Goal: Task Accomplishment & Management: Use online tool/utility

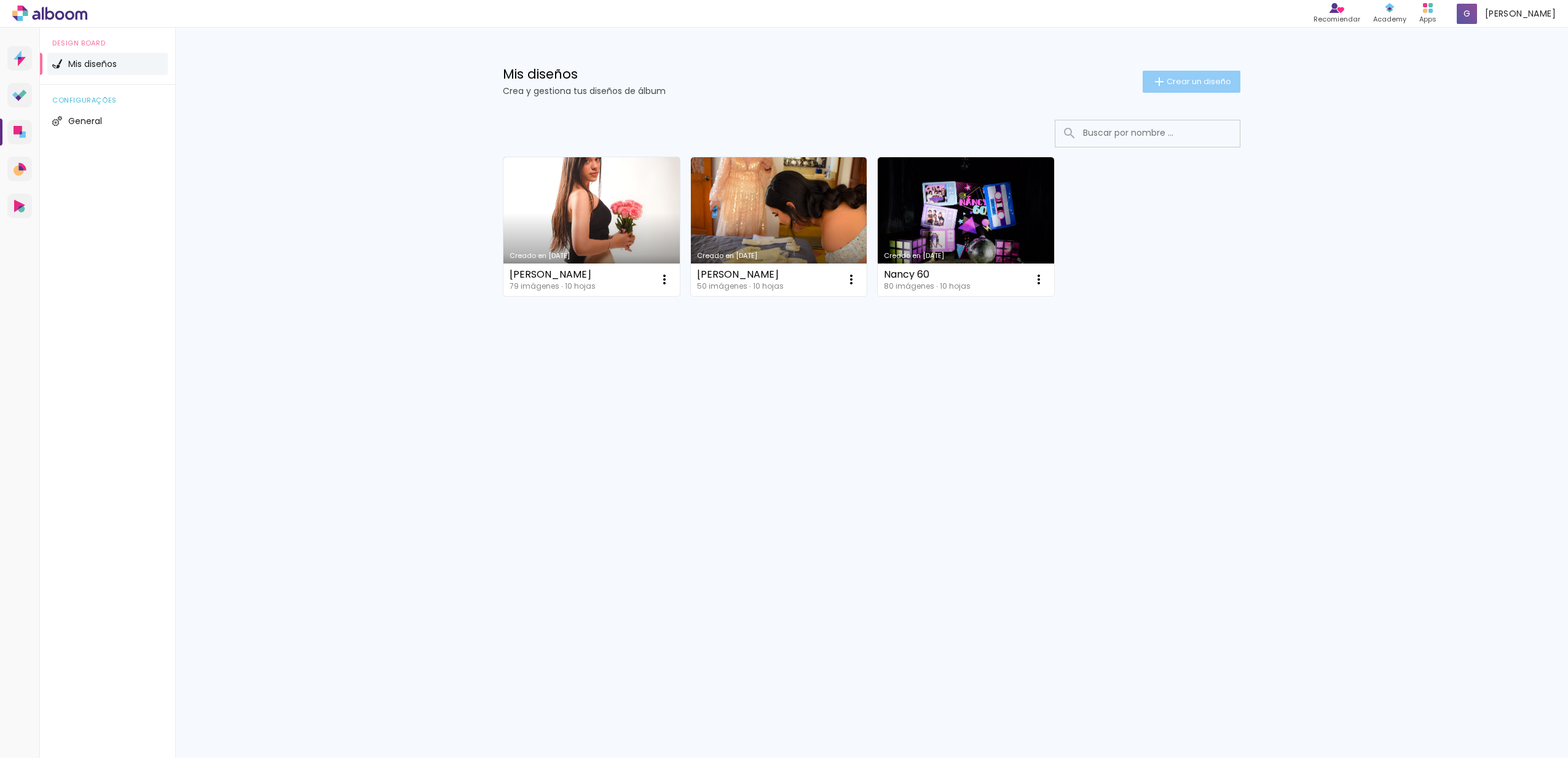
click at [1228, 82] on span "Crear un diseño" at bounding box center [1199, 82] width 65 height 8
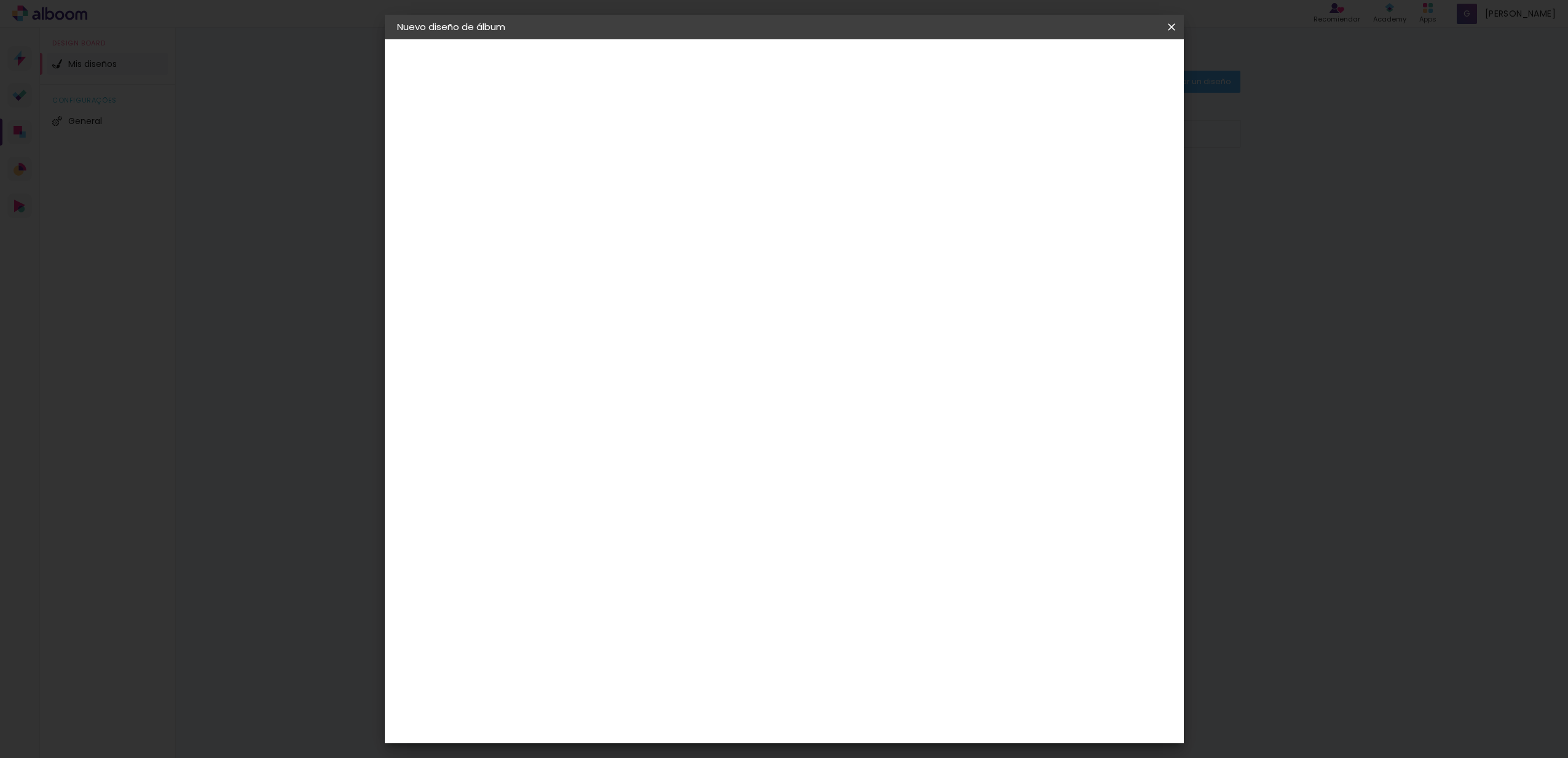
click at [598, 160] on input at bounding box center [598, 165] width 0 height 19
type input "c"
type input "vale casillas"
type paper-input "vale casillas"
click at [719, 55] on paper-button "Avanzar" at bounding box center [689, 65] width 59 height 21
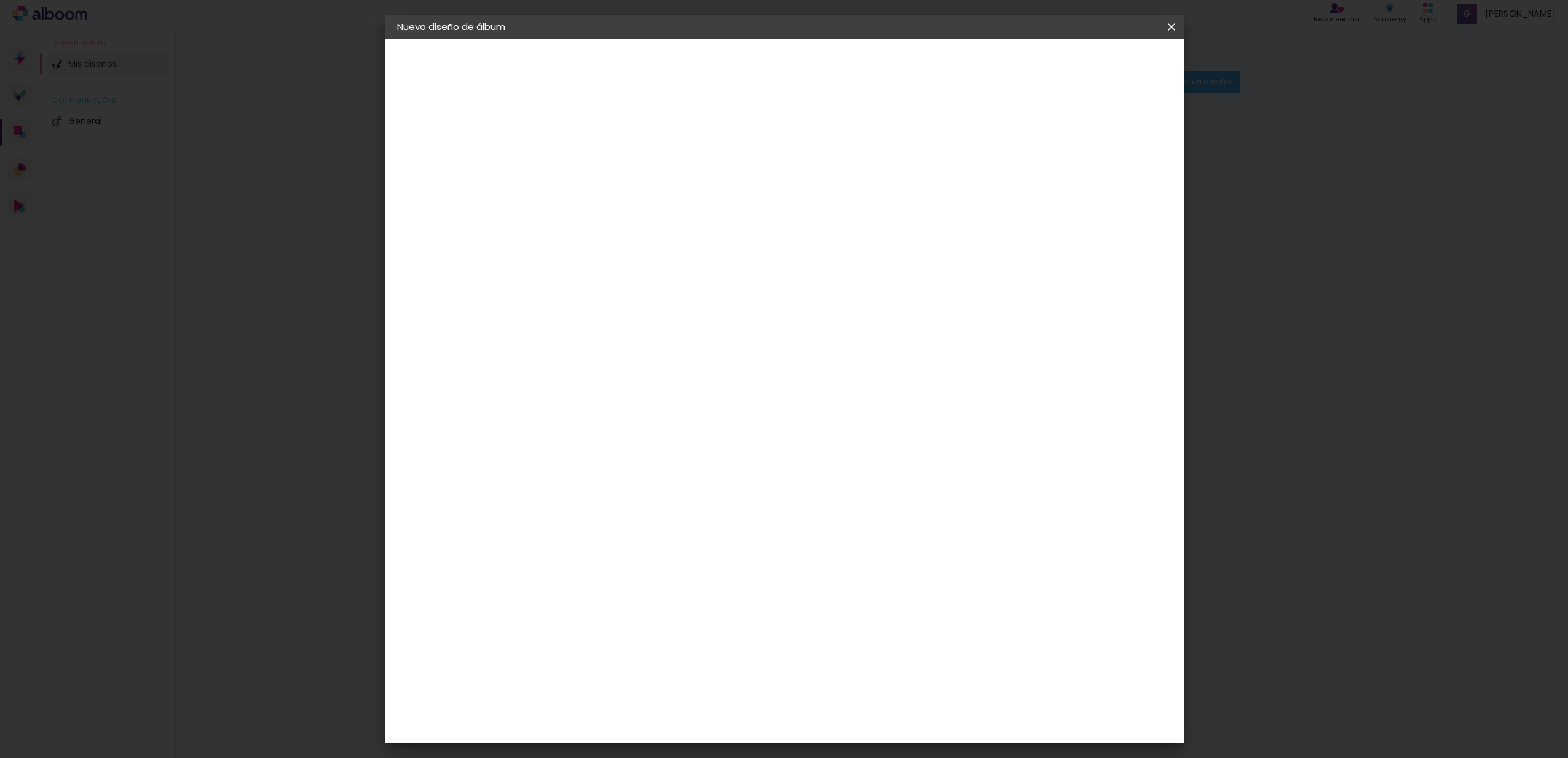
click at [0, 0] on slot "Tamaño libre" at bounding box center [0, 0] width 0 height 0
drag, startPoint x: 1133, startPoint y: 65, endPoint x: 1141, endPoint y: 94, distance: 30.1
click at [0, 0] on slot "Avanzar" at bounding box center [0, 0] width 0 height 0
drag, startPoint x: 573, startPoint y: 346, endPoint x: 540, endPoint y: 334, distance: 35.1
click at [540, 39] on quentale-album-spec "Empezar diseño Empezar diseño" at bounding box center [784, 39] width 799 height 0
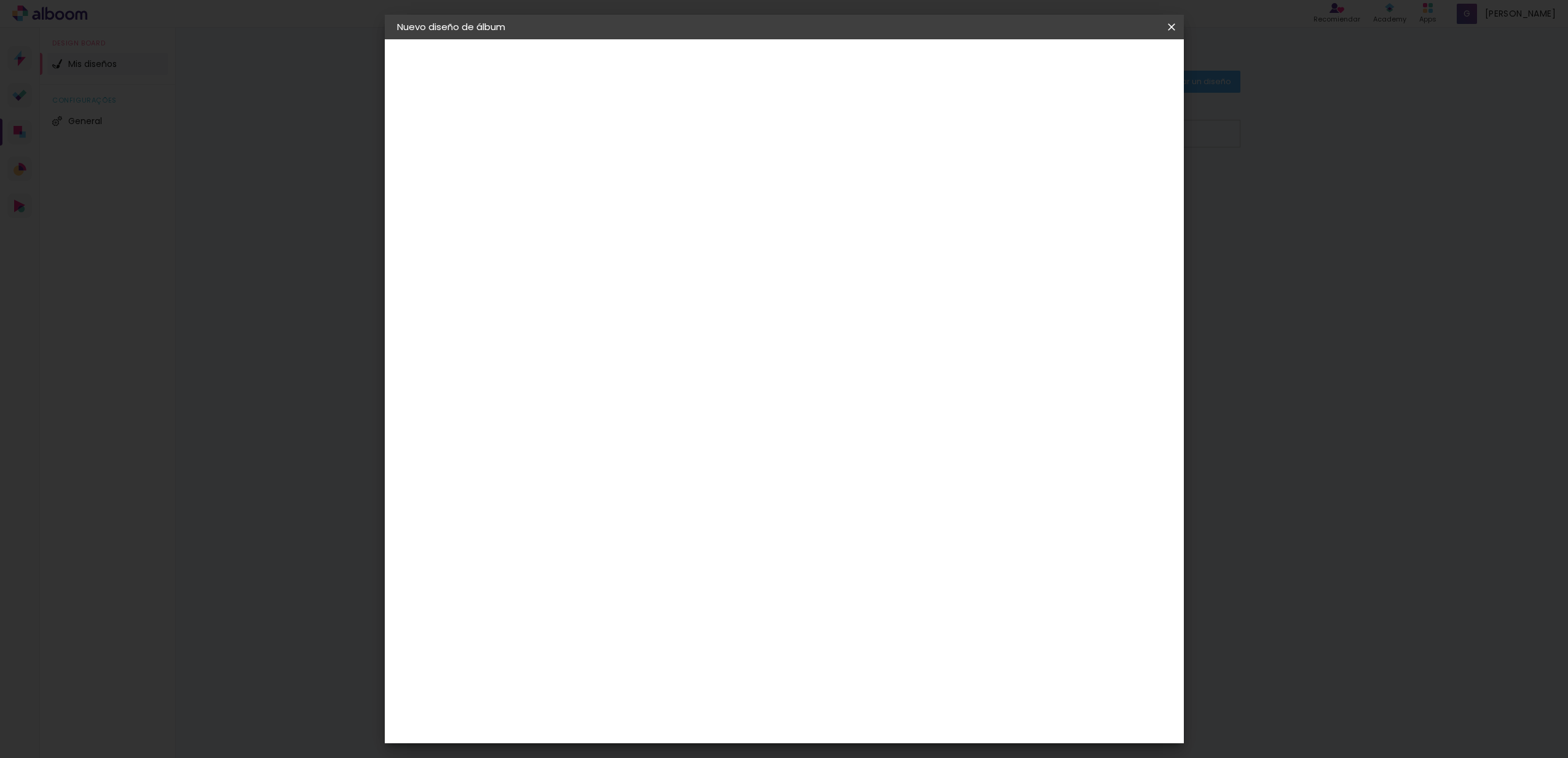
drag, startPoint x: 574, startPoint y: 346, endPoint x: 561, endPoint y: 342, distance: 13.6
click at [561, 342] on input "30" at bounding box center [560, 349] width 32 height 19
type input "15"
type paper-input "15"
click at [869, 392] on div "cm" at bounding box center [876, 392] width 15 height 19
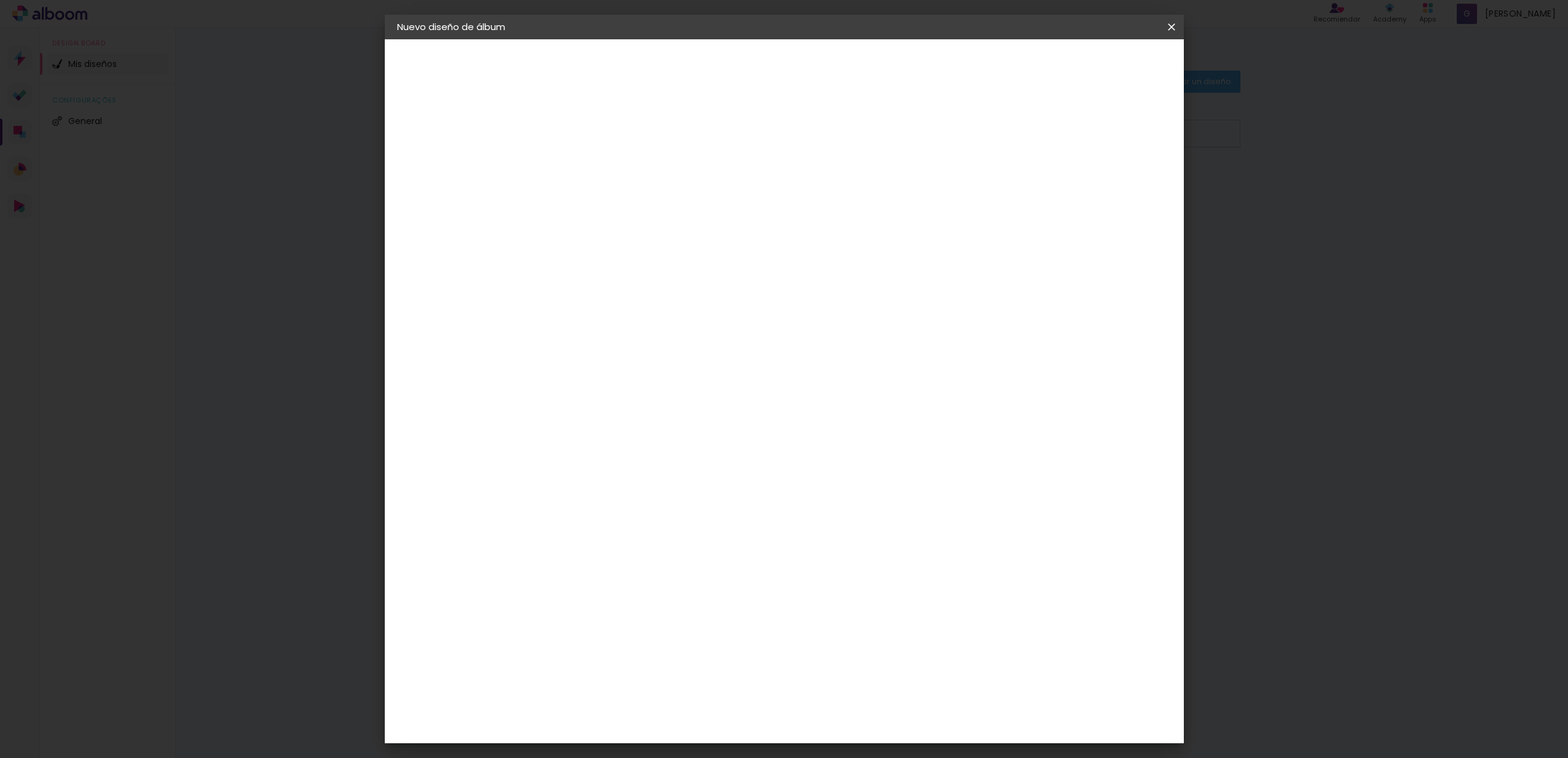
type input "6"
type input "40"
type paper-input "40"
click at [1095, 70] on span "Empezar diseño" at bounding box center [1060, 65] width 68 height 9
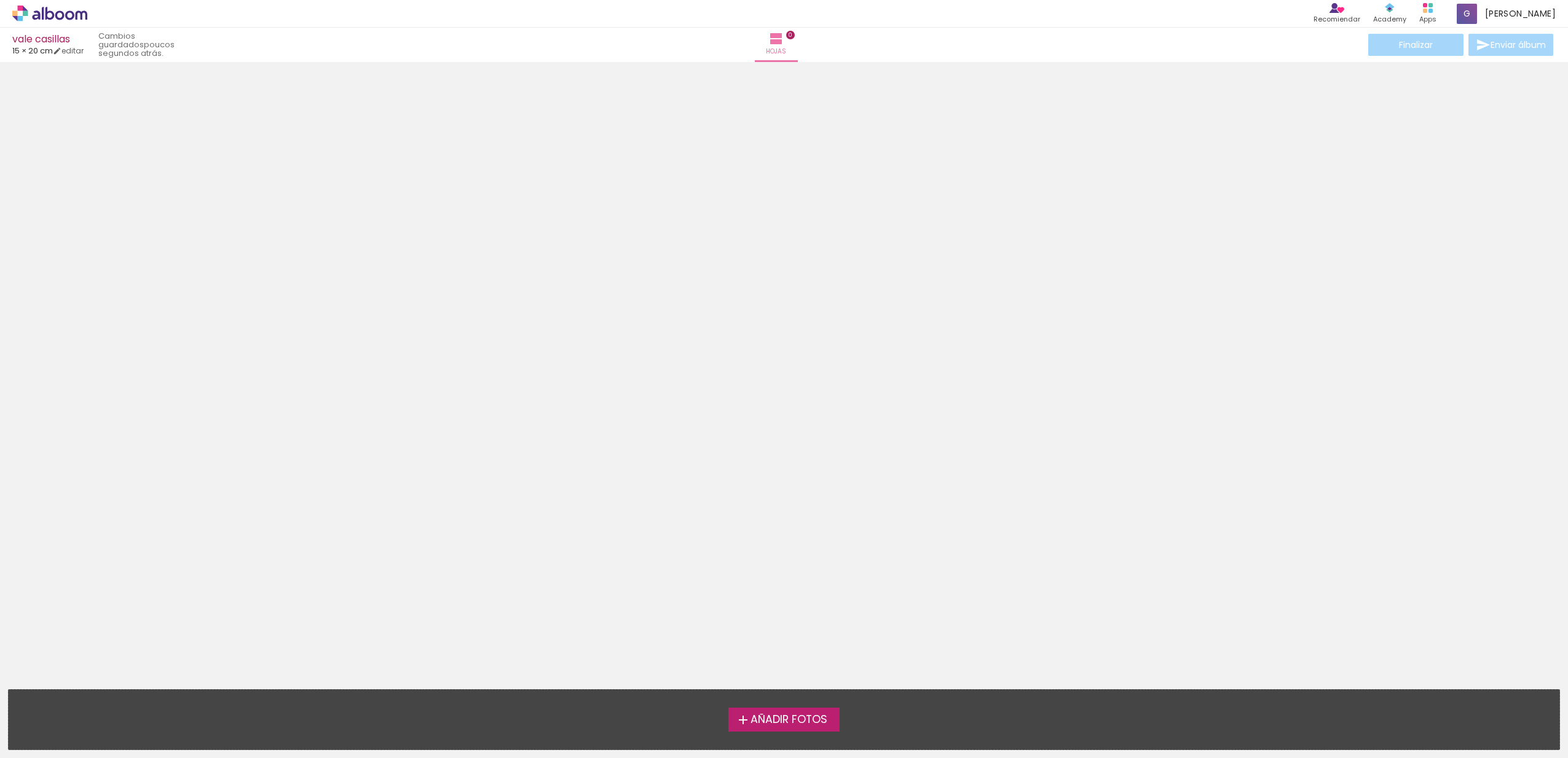
click at [814, 729] on label "Añadir Fotos" at bounding box center [784, 719] width 111 height 23
click at [0, 0] on input "file" at bounding box center [0, 0] width 0 height 0
click at [771, 727] on label "Añadir Fotos" at bounding box center [784, 719] width 111 height 23
click at [0, 0] on input "file" at bounding box center [0, 0] width 0 height 0
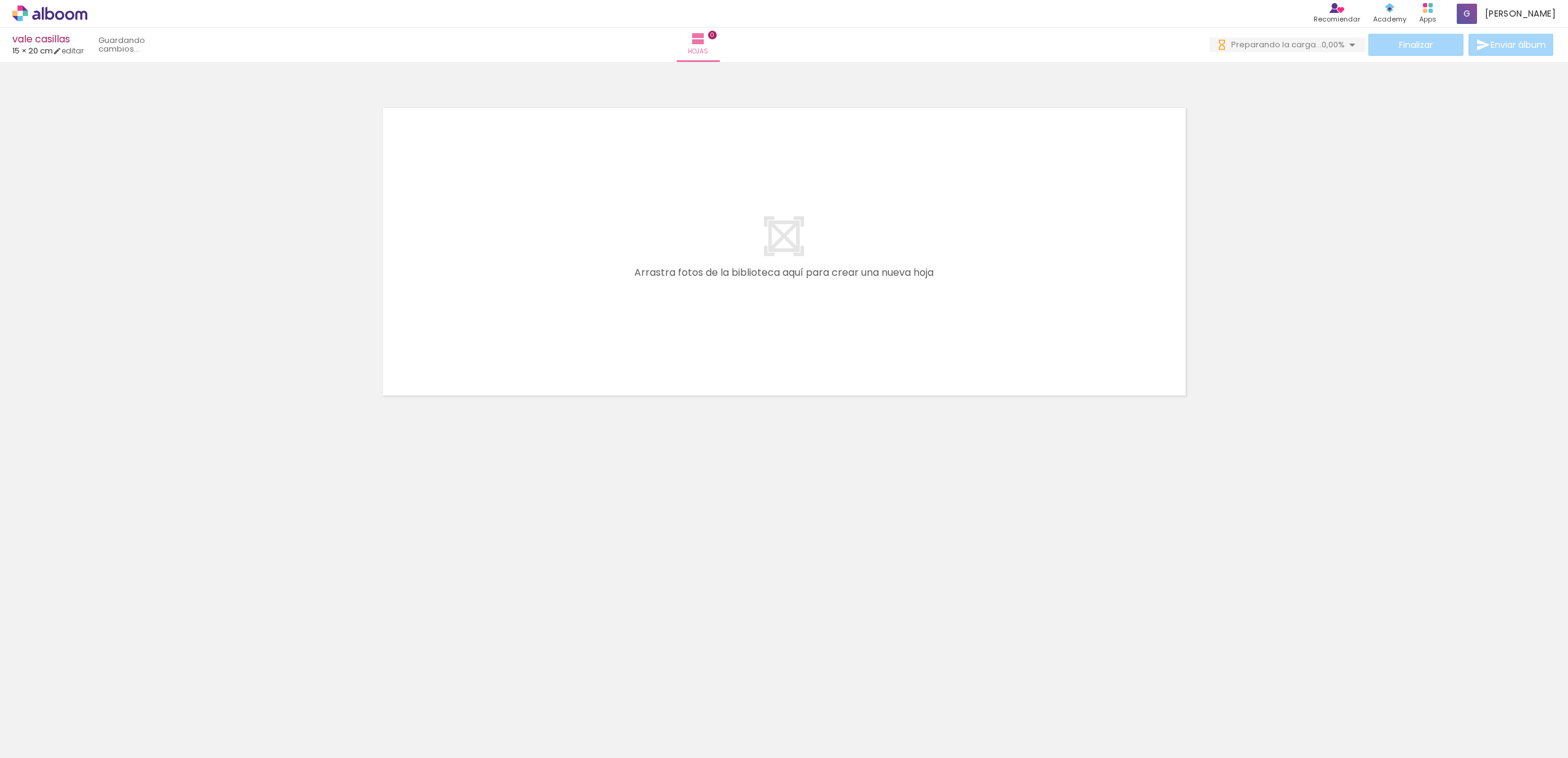
click at [713, 263] on quentale-layouter at bounding box center [784, 251] width 824 height 308
click at [952, 725] on div at bounding box center [936, 717] width 31 height 55
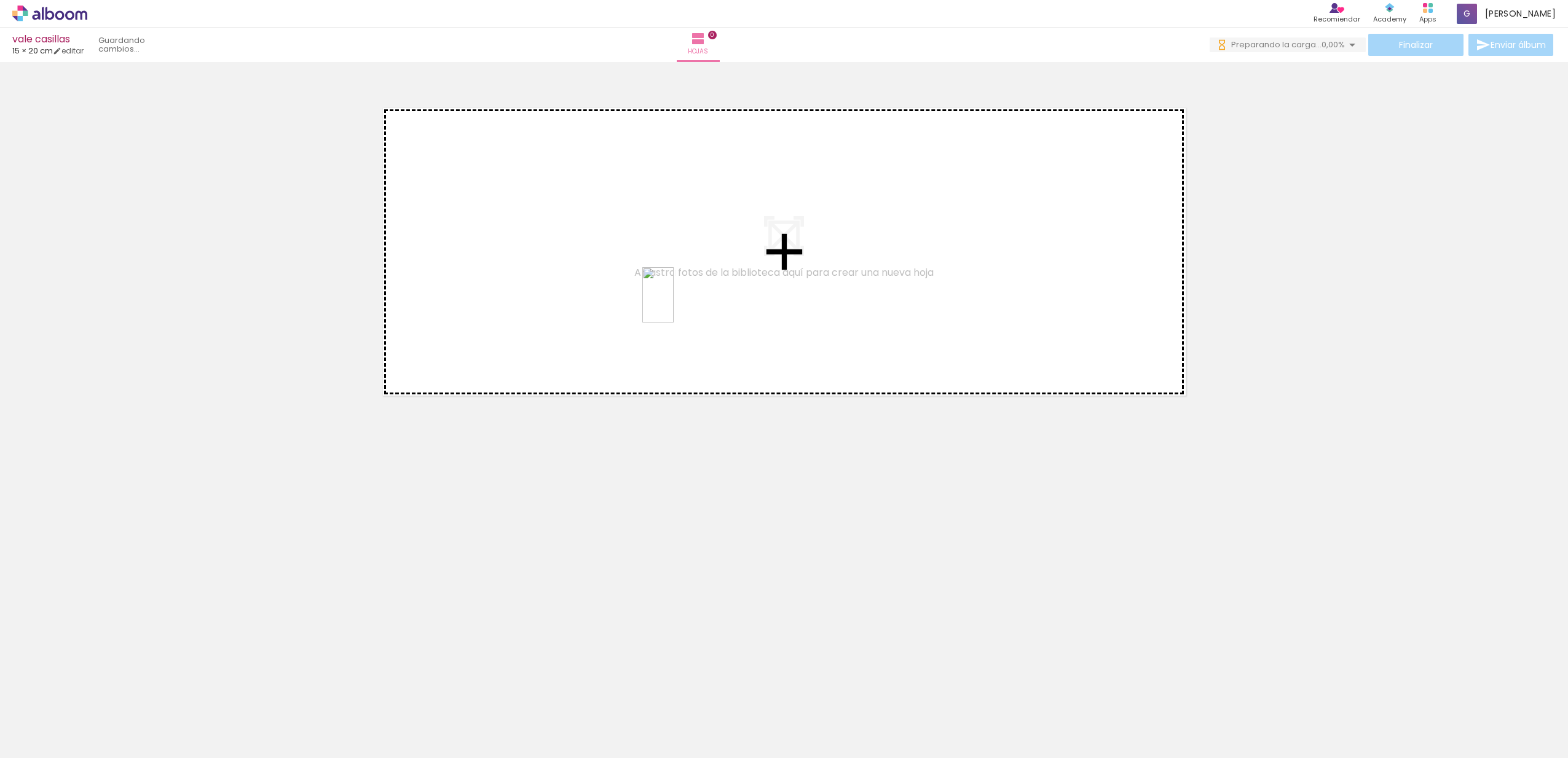
drag, startPoint x: 959, startPoint y: 721, endPoint x: 679, endPoint y: 304, distance: 502.3
click at [679, 304] on quentale-workspace at bounding box center [784, 379] width 1568 height 758
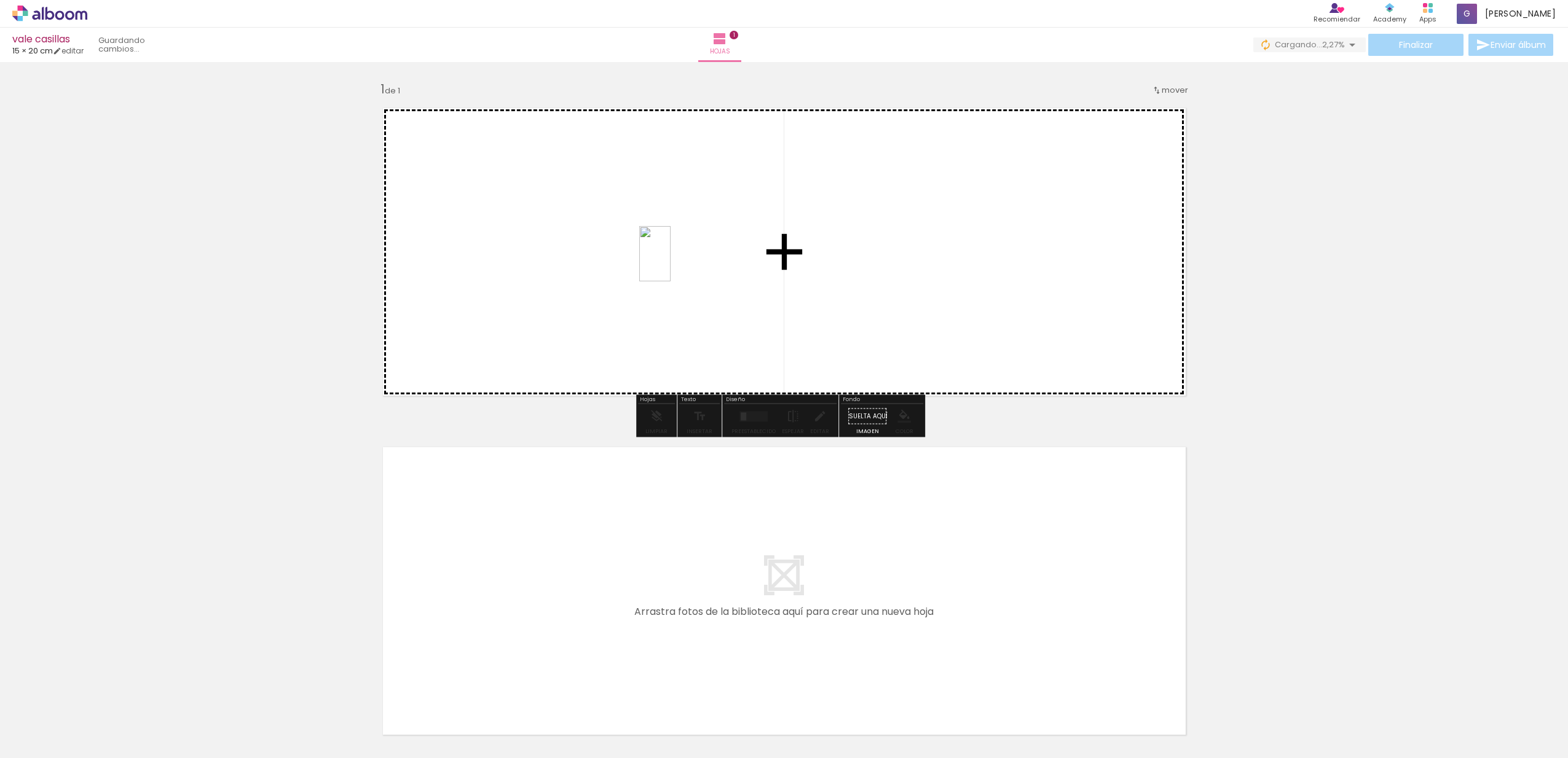
drag, startPoint x: 1024, startPoint y: 730, endPoint x: 676, endPoint y: 263, distance: 582.4
click at [676, 263] on quentale-workspace at bounding box center [784, 379] width 1568 height 758
drag, startPoint x: 1097, startPoint y: 723, endPoint x: 900, endPoint y: 312, distance: 455.8
click at [900, 312] on quentale-workspace at bounding box center [784, 379] width 1568 height 758
drag, startPoint x: 1167, startPoint y: 739, endPoint x: 1064, endPoint y: 311, distance: 440.2
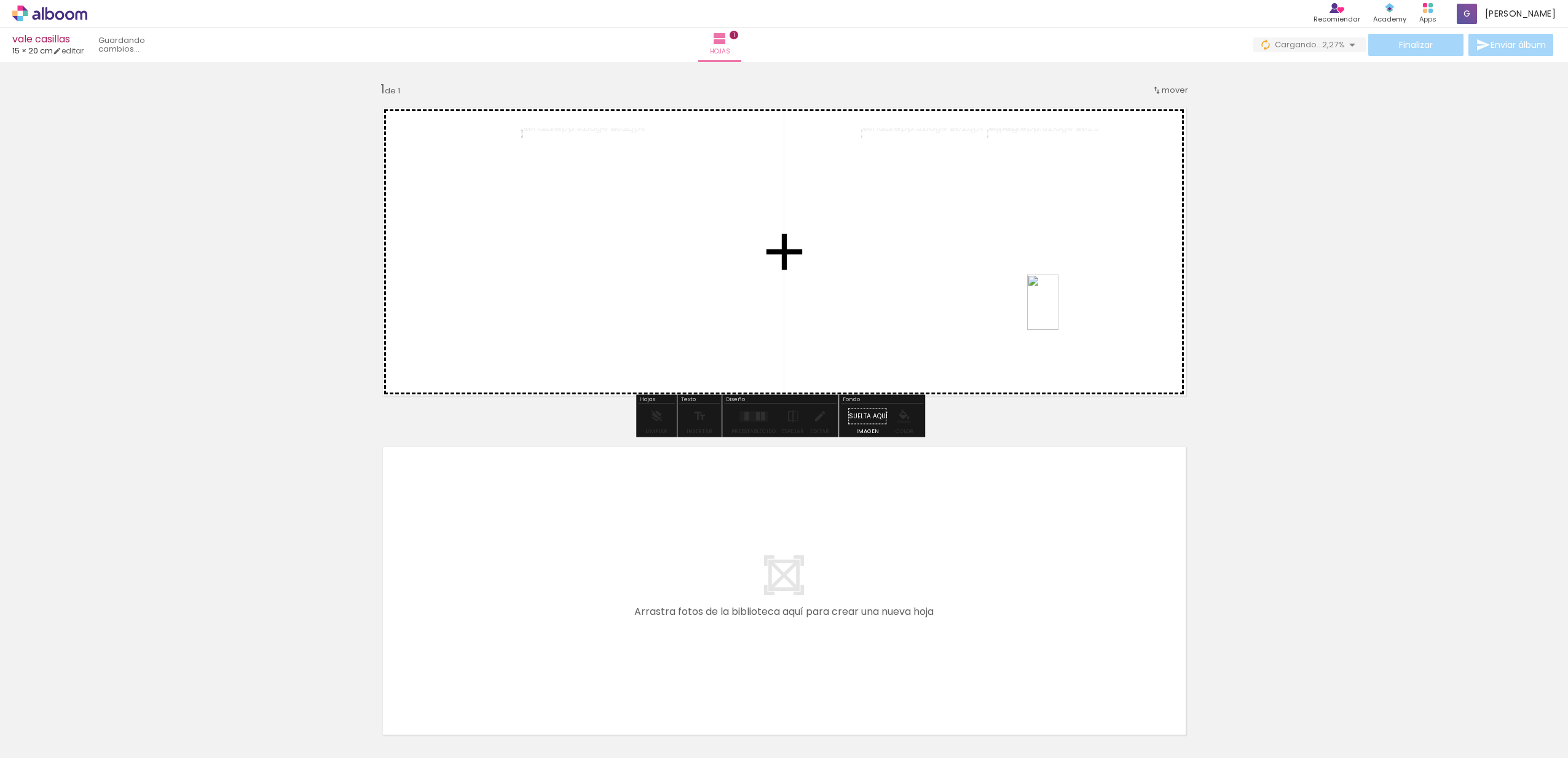
click at [1064, 311] on quentale-workspace at bounding box center [784, 379] width 1568 height 758
drag, startPoint x: 1230, startPoint y: 728, endPoint x: 1030, endPoint y: 339, distance: 437.4
click at [1030, 339] on quentale-workspace at bounding box center [784, 379] width 1568 height 758
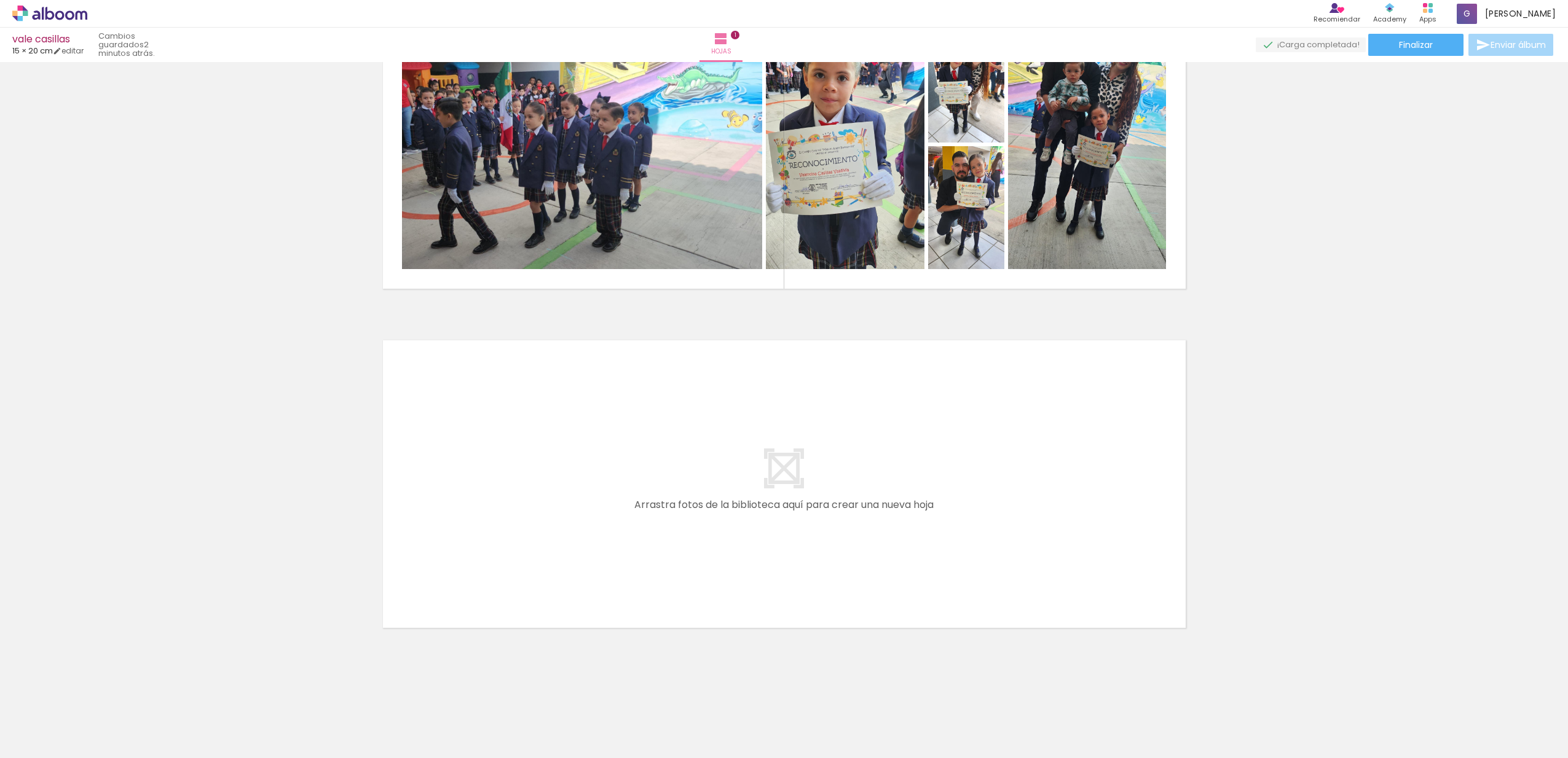
scroll to position [0, 450]
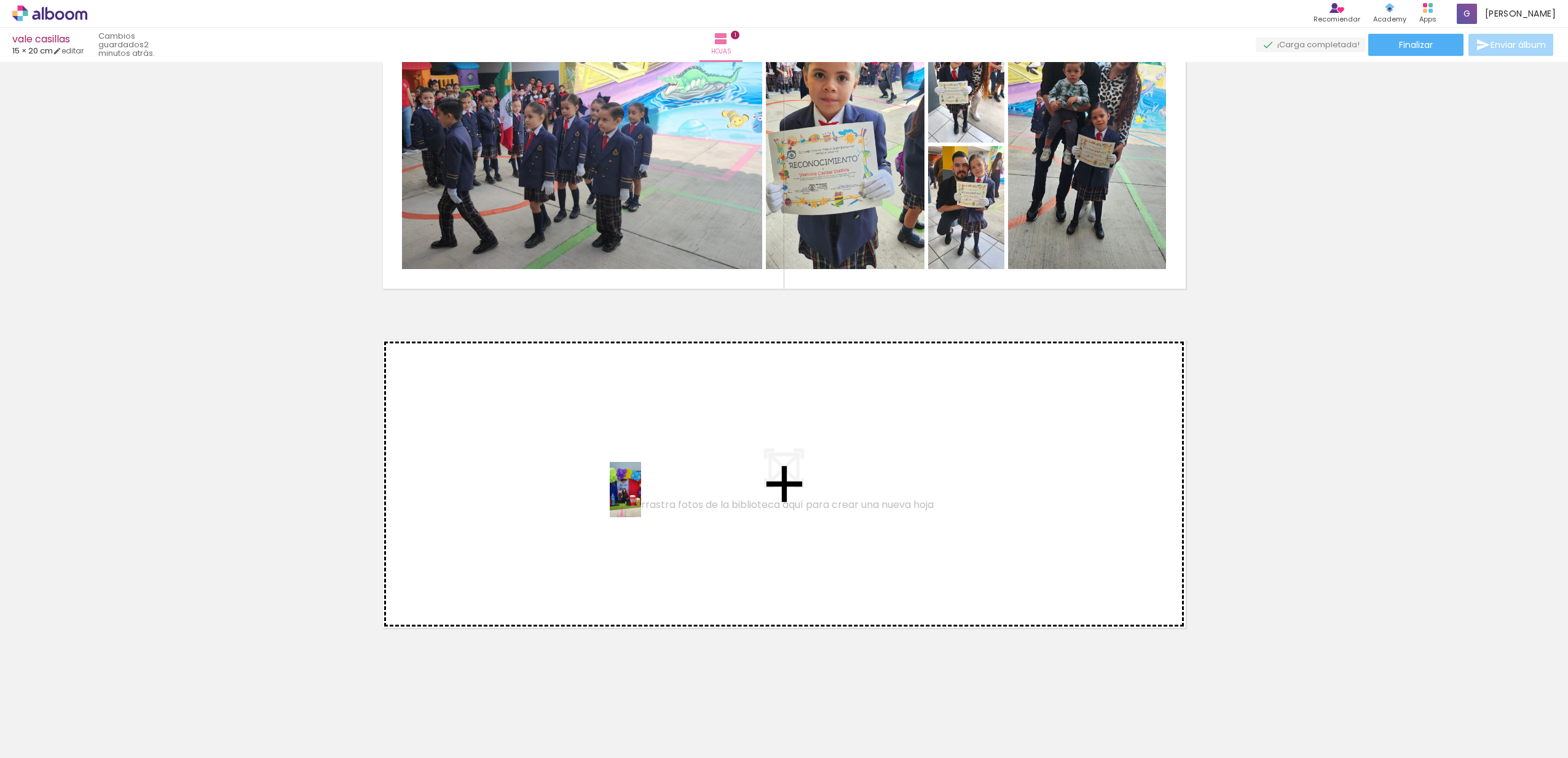
drag, startPoint x: 846, startPoint y: 732, endPoint x: 647, endPoint y: 499, distance: 306.4
click at [647, 499] on quentale-workspace at bounding box center [784, 379] width 1568 height 758
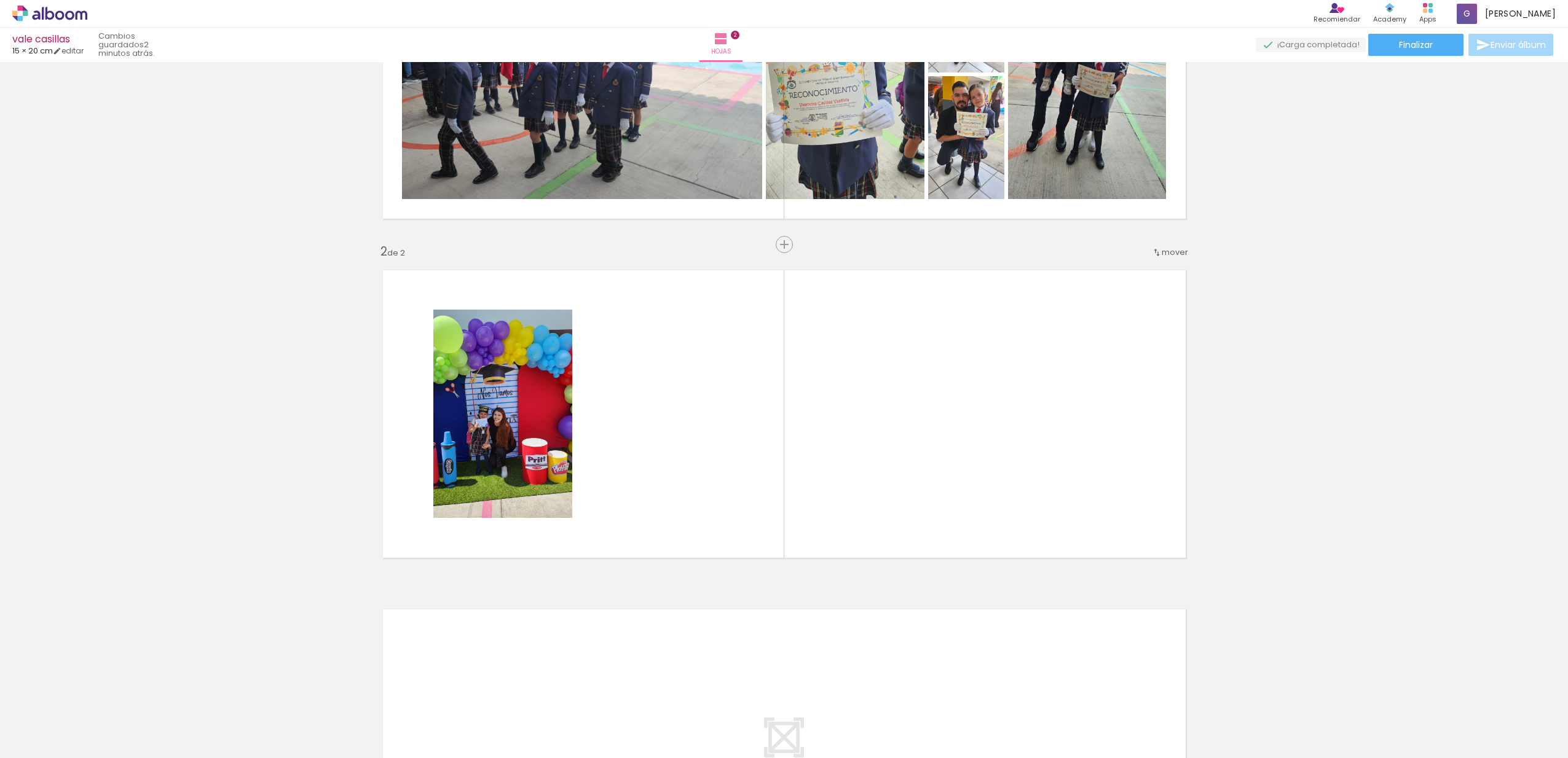
scroll to position [219, 0]
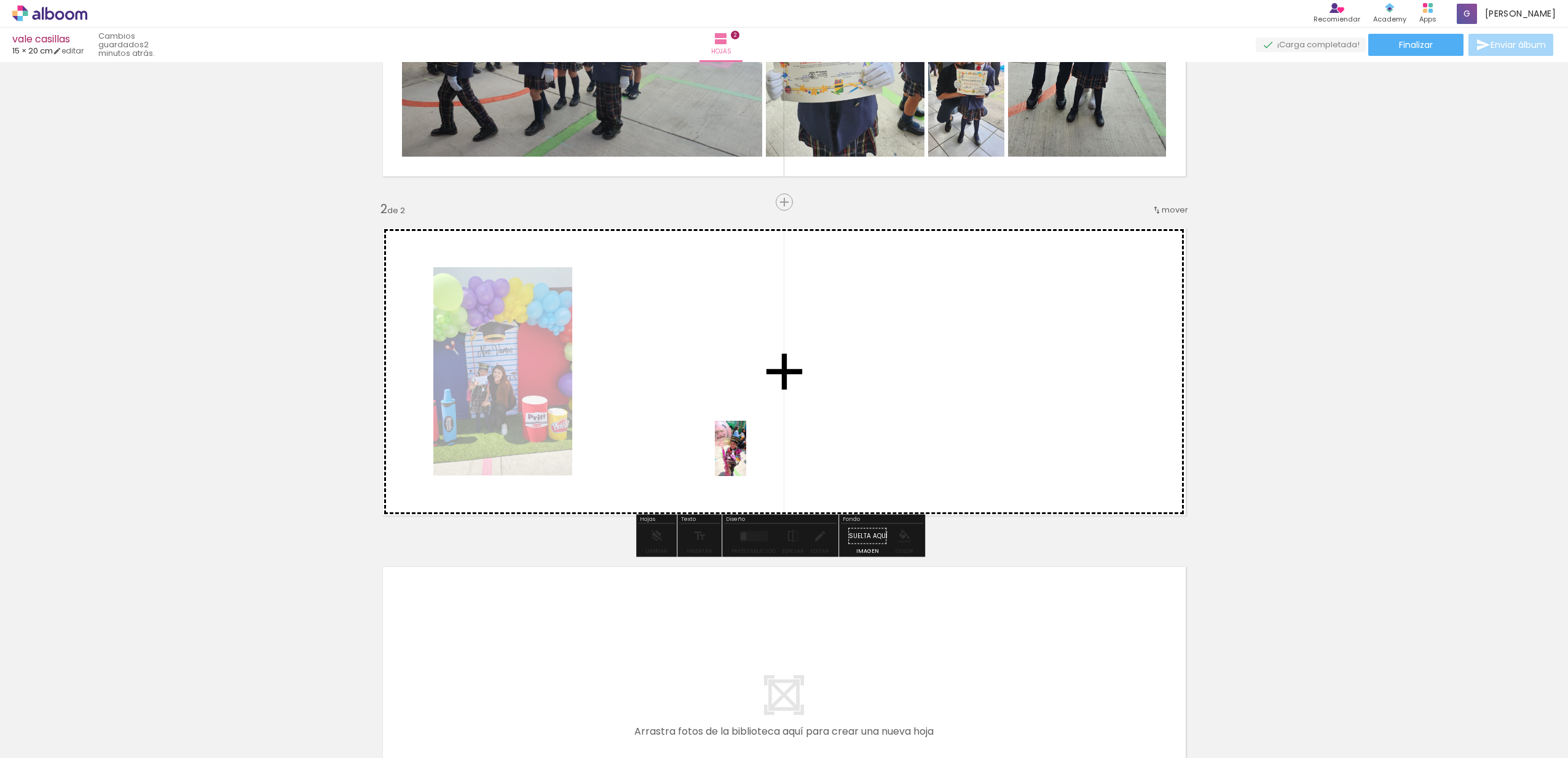
drag, startPoint x: 916, startPoint y: 733, endPoint x: 770, endPoint y: 476, distance: 295.6
click at [752, 458] on quentale-workspace at bounding box center [784, 379] width 1568 height 758
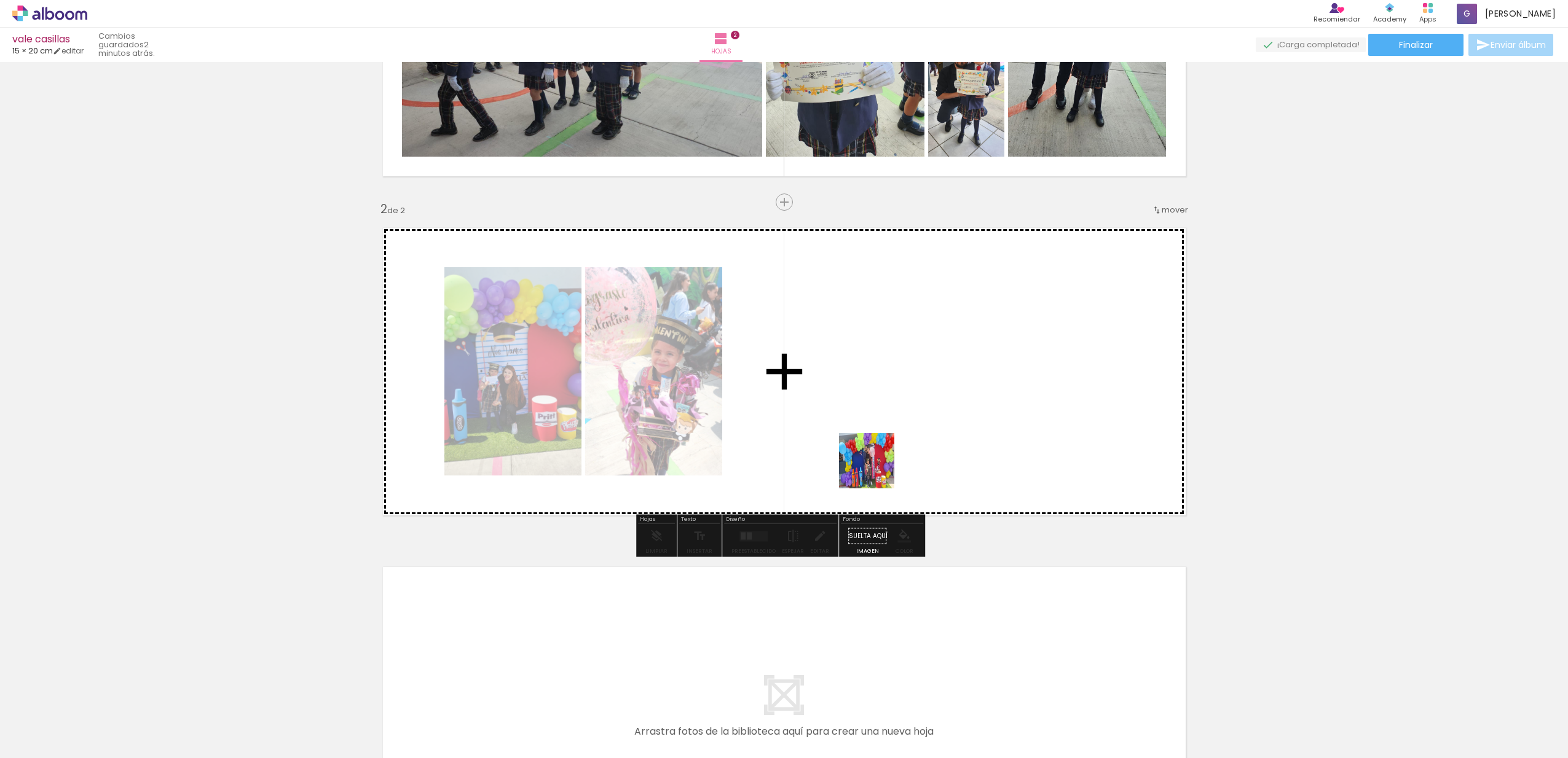
drag, startPoint x: 978, startPoint y: 721, endPoint x: 876, endPoint y: 467, distance: 273.7
click at [876, 467] on quentale-workspace at bounding box center [784, 379] width 1568 height 758
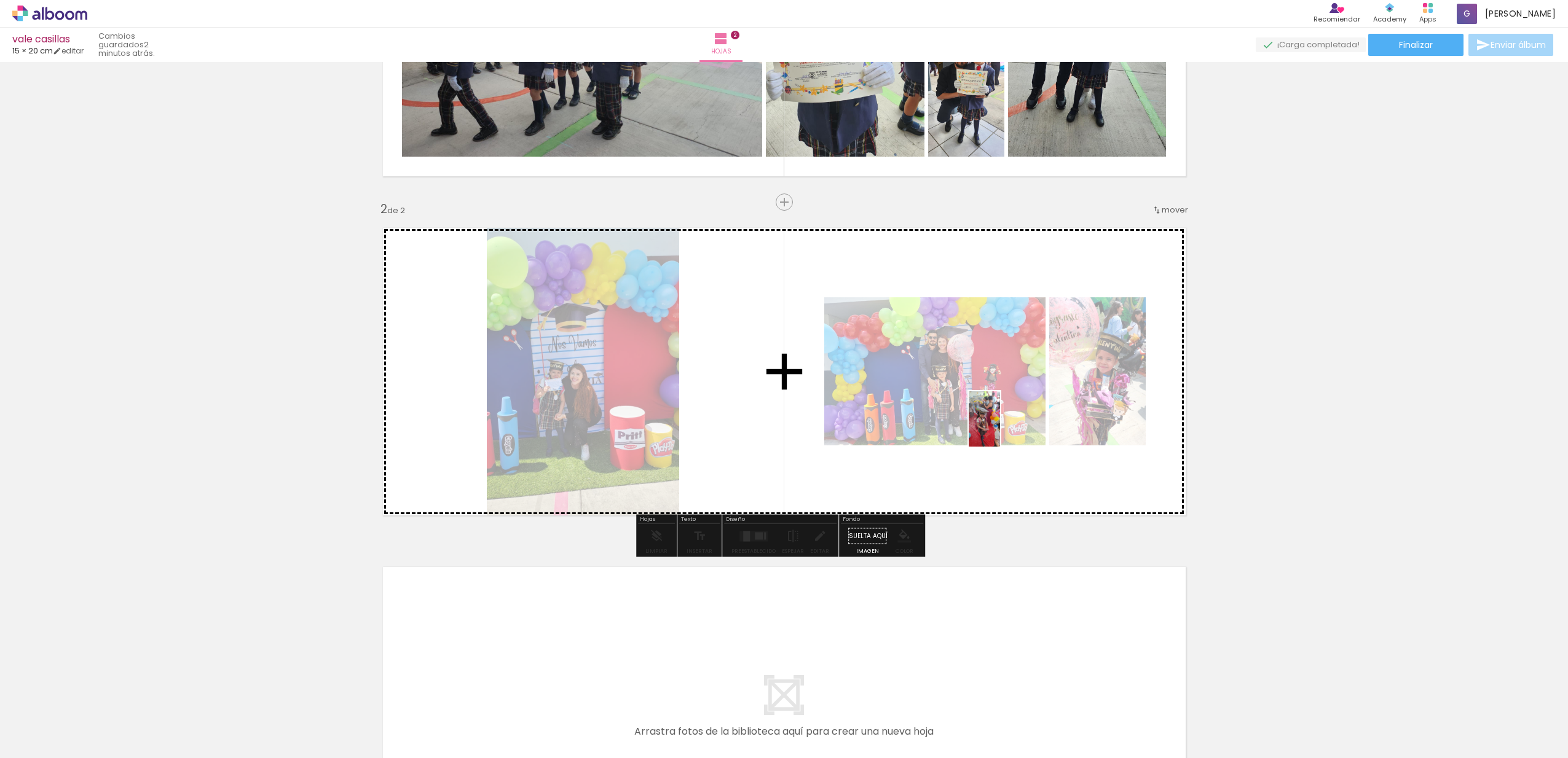
drag, startPoint x: 1069, startPoint y: 725, endPoint x: 1006, endPoint y: 428, distance: 303.6
click at [1006, 428] on quentale-workspace at bounding box center [784, 379] width 1568 height 758
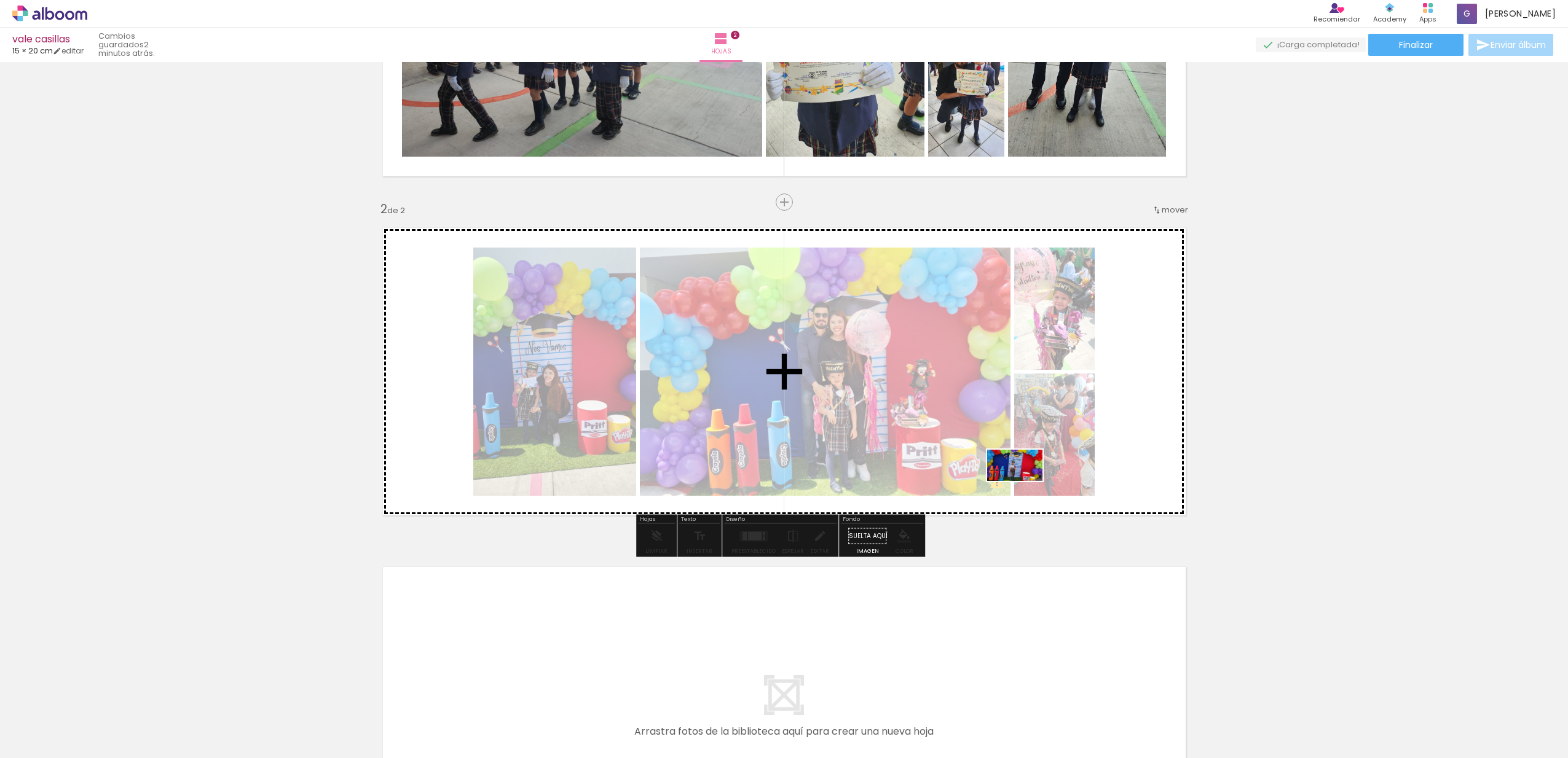
drag, startPoint x: 1119, startPoint y: 727, endPoint x: 1024, endPoint y: 487, distance: 258.1
click at [1024, 487] on quentale-workspace at bounding box center [784, 379] width 1568 height 758
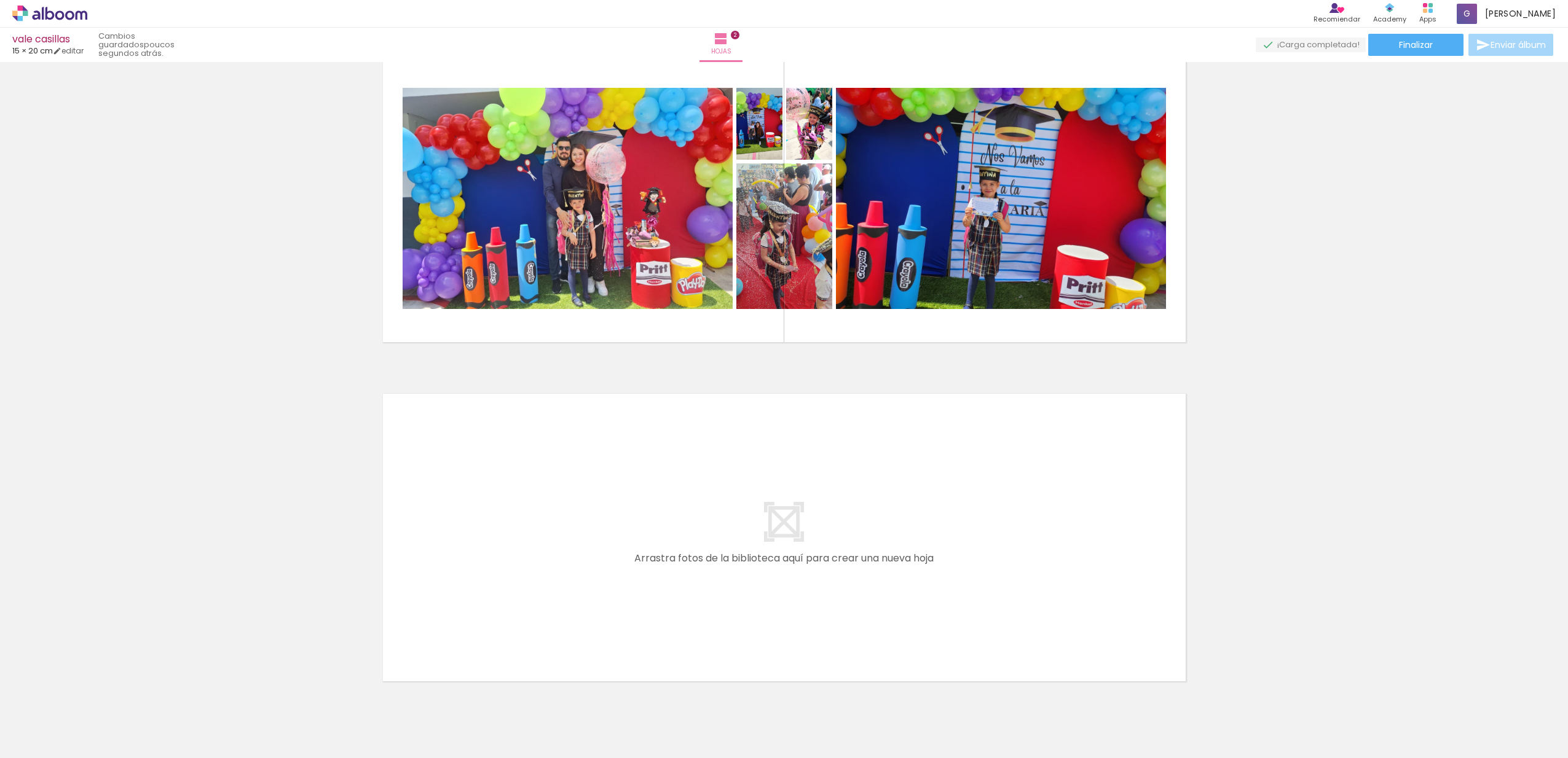
scroll to position [446, 0]
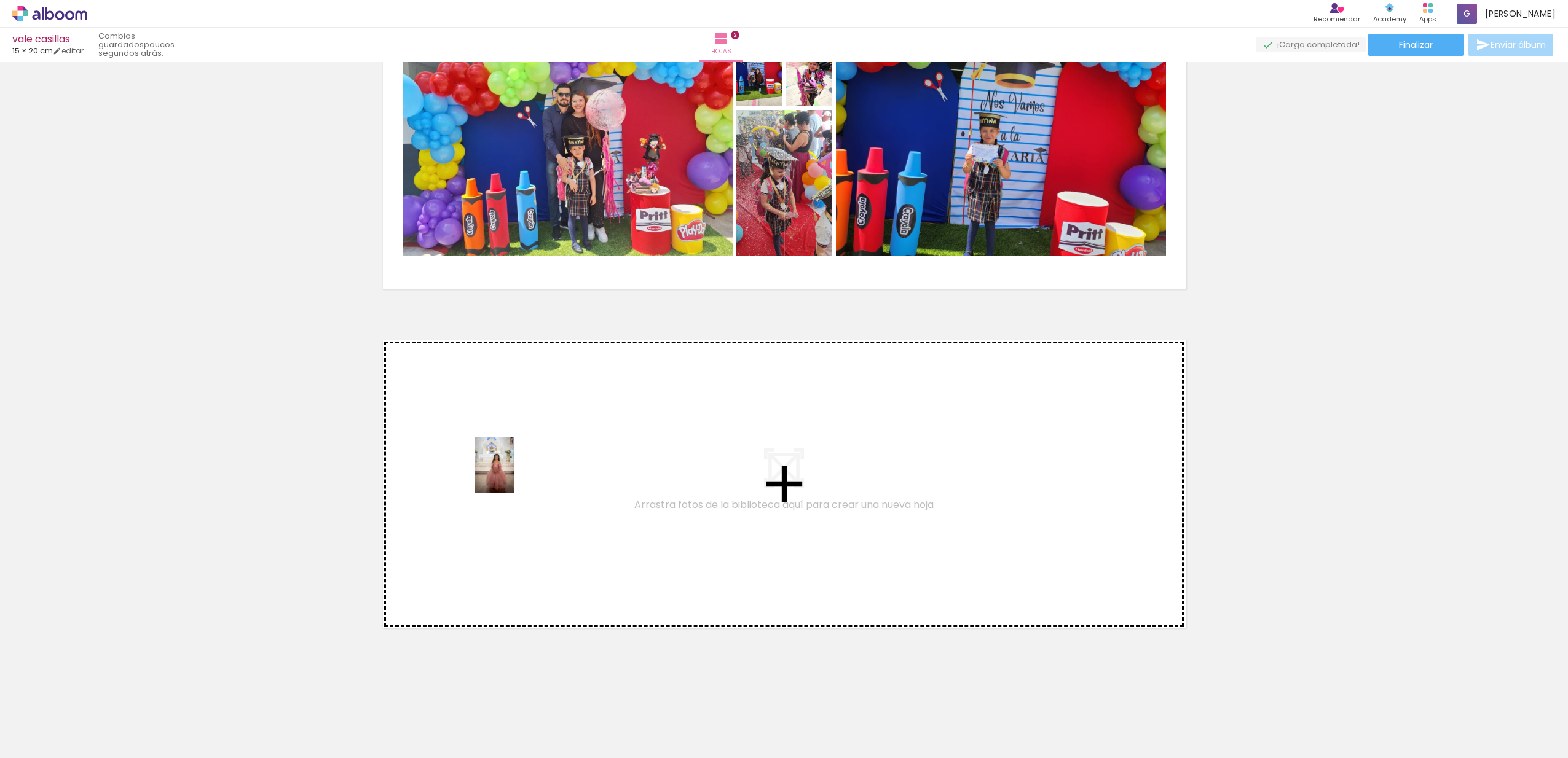
drag, startPoint x: 134, startPoint y: 735, endPoint x: 512, endPoint y: 475, distance: 458.8
click at [512, 475] on quentale-workspace at bounding box center [784, 379] width 1568 height 758
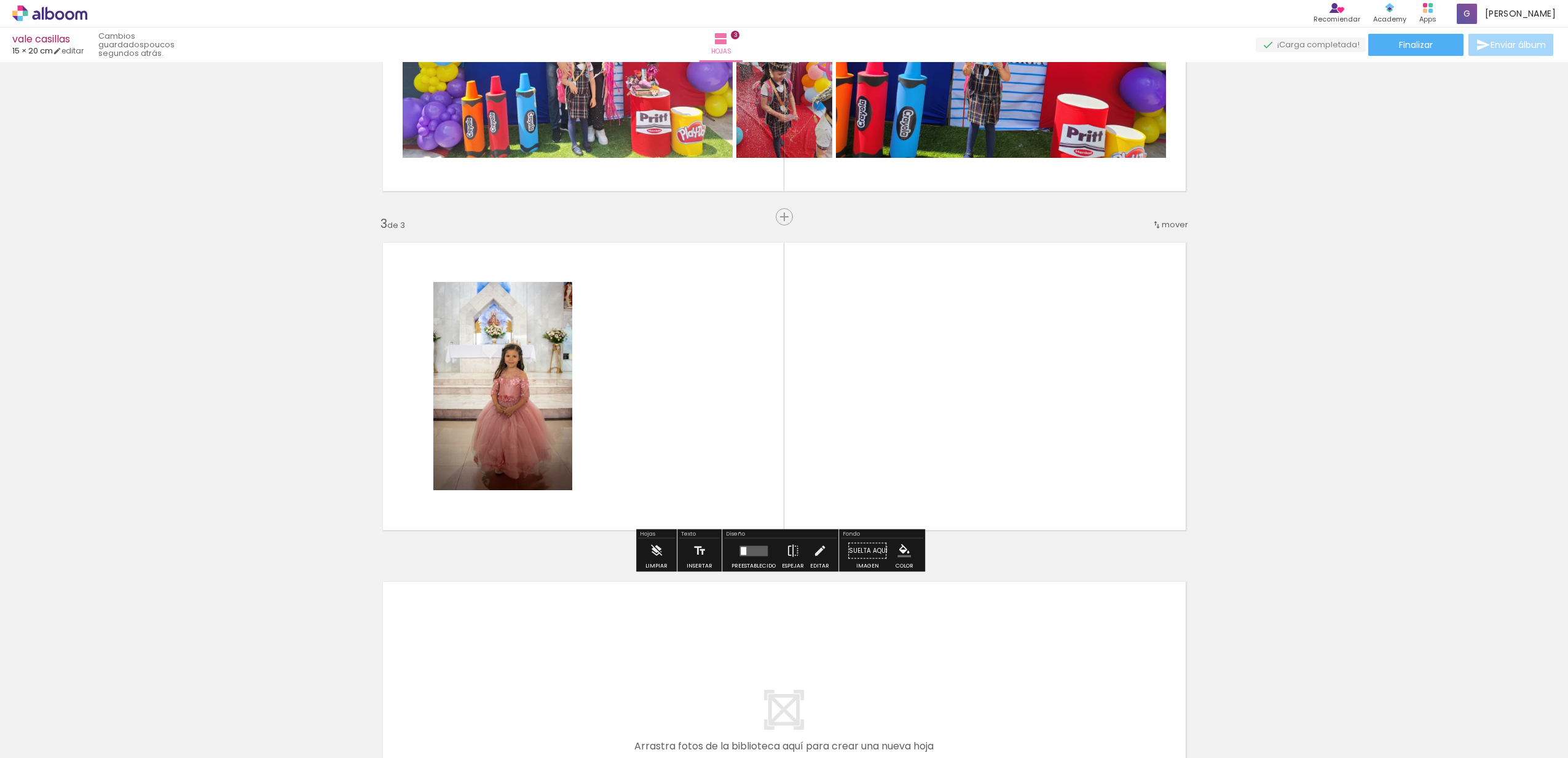
scroll to position [559, 0]
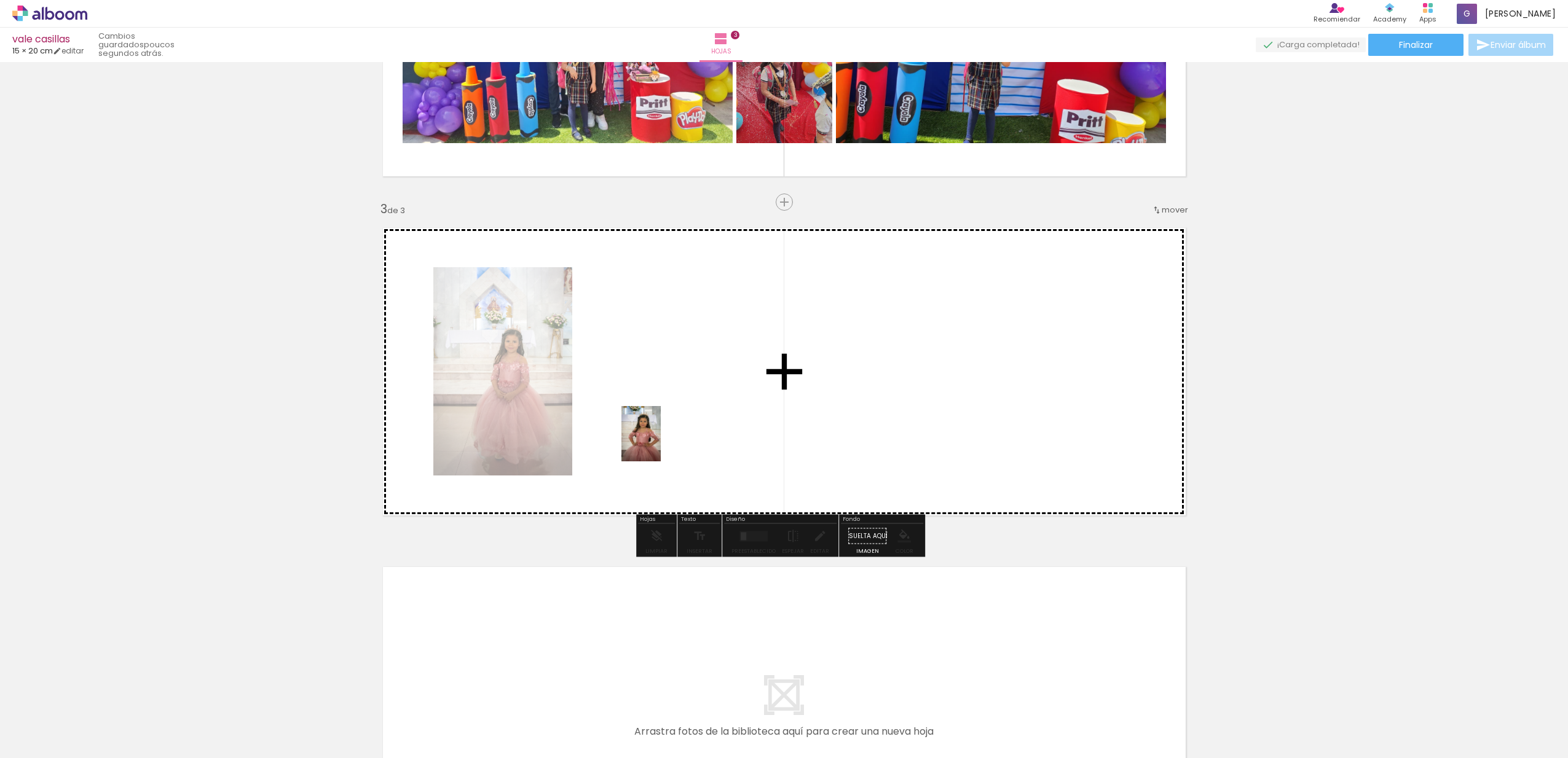
drag, startPoint x: 203, startPoint y: 713, endPoint x: 659, endPoint y: 443, distance: 529.9
click at [659, 443] on quentale-workspace at bounding box center [784, 379] width 1568 height 758
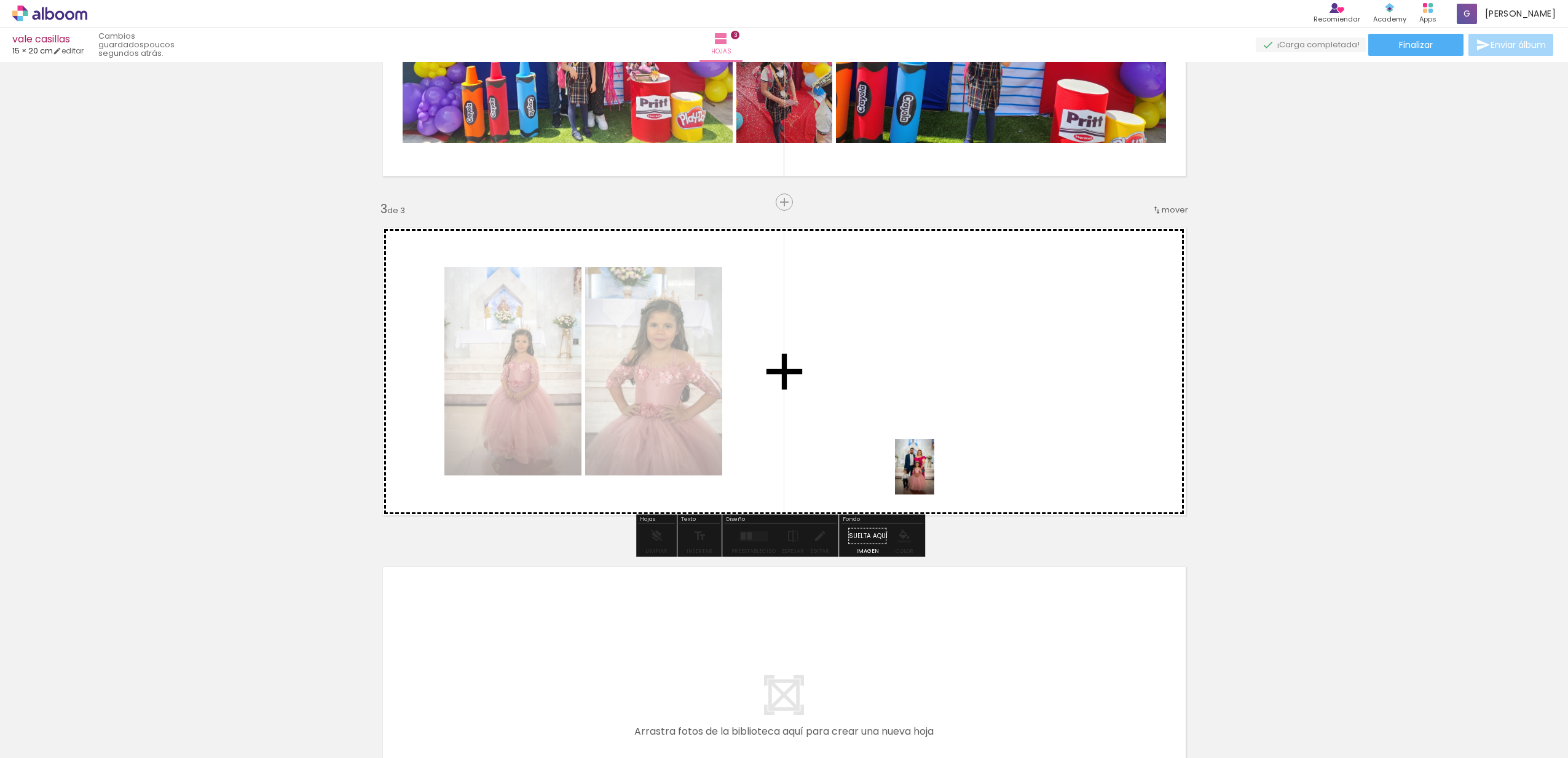
drag, startPoint x: 271, startPoint y: 719, endPoint x: 930, endPoint y: 467, distance: 705.5
click at [930, 467] on quentale-workspace at bounding box center [784, 379] width 1568 height 758
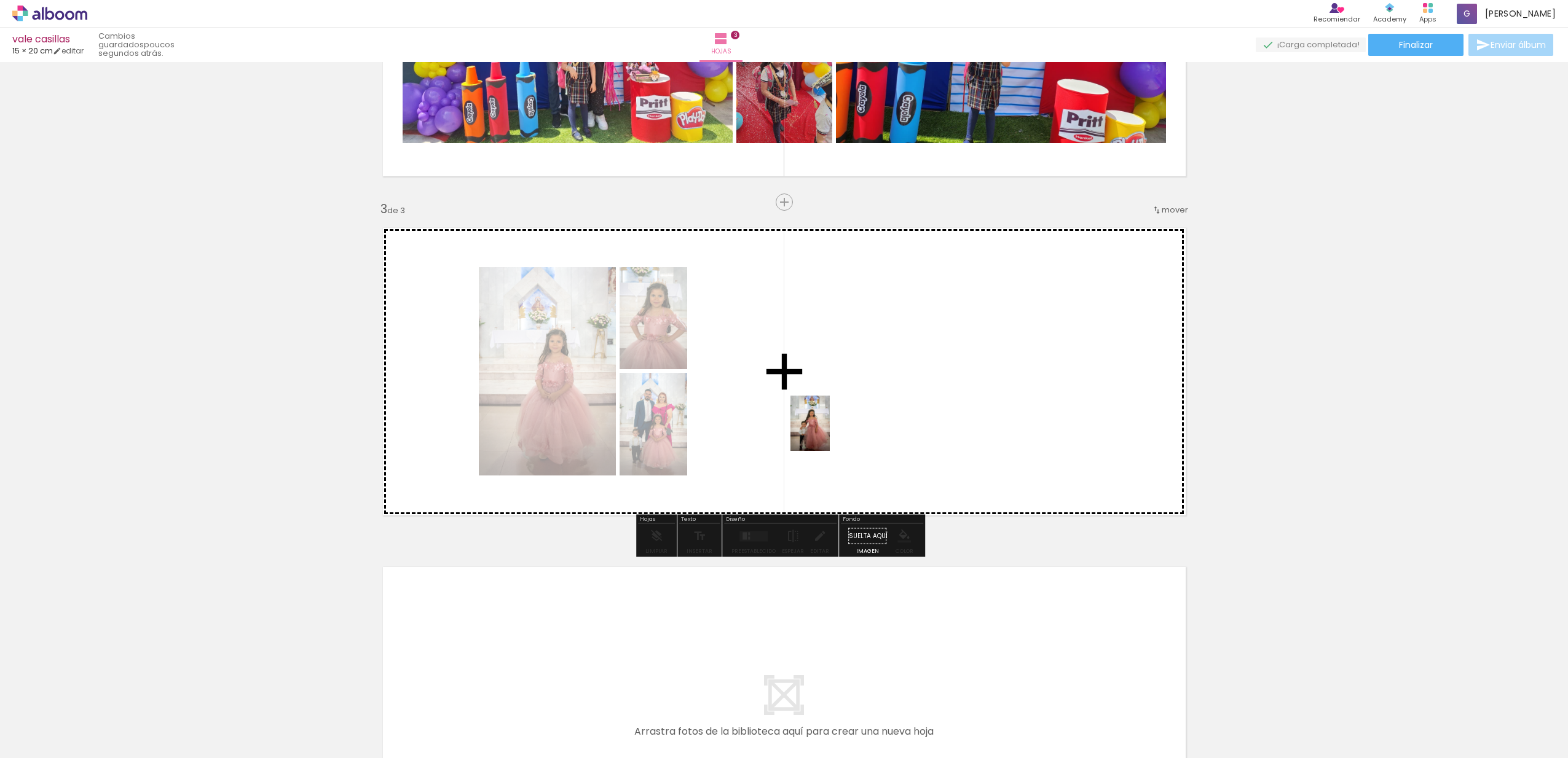
drag, startPoint x: 349, startPoint y: 713, endPoint x: 838, endPoint y: 402, distance: 579.5
click at [838, 402] on quentale-workspace at bounding box center [784, 379] width 1568 height 758
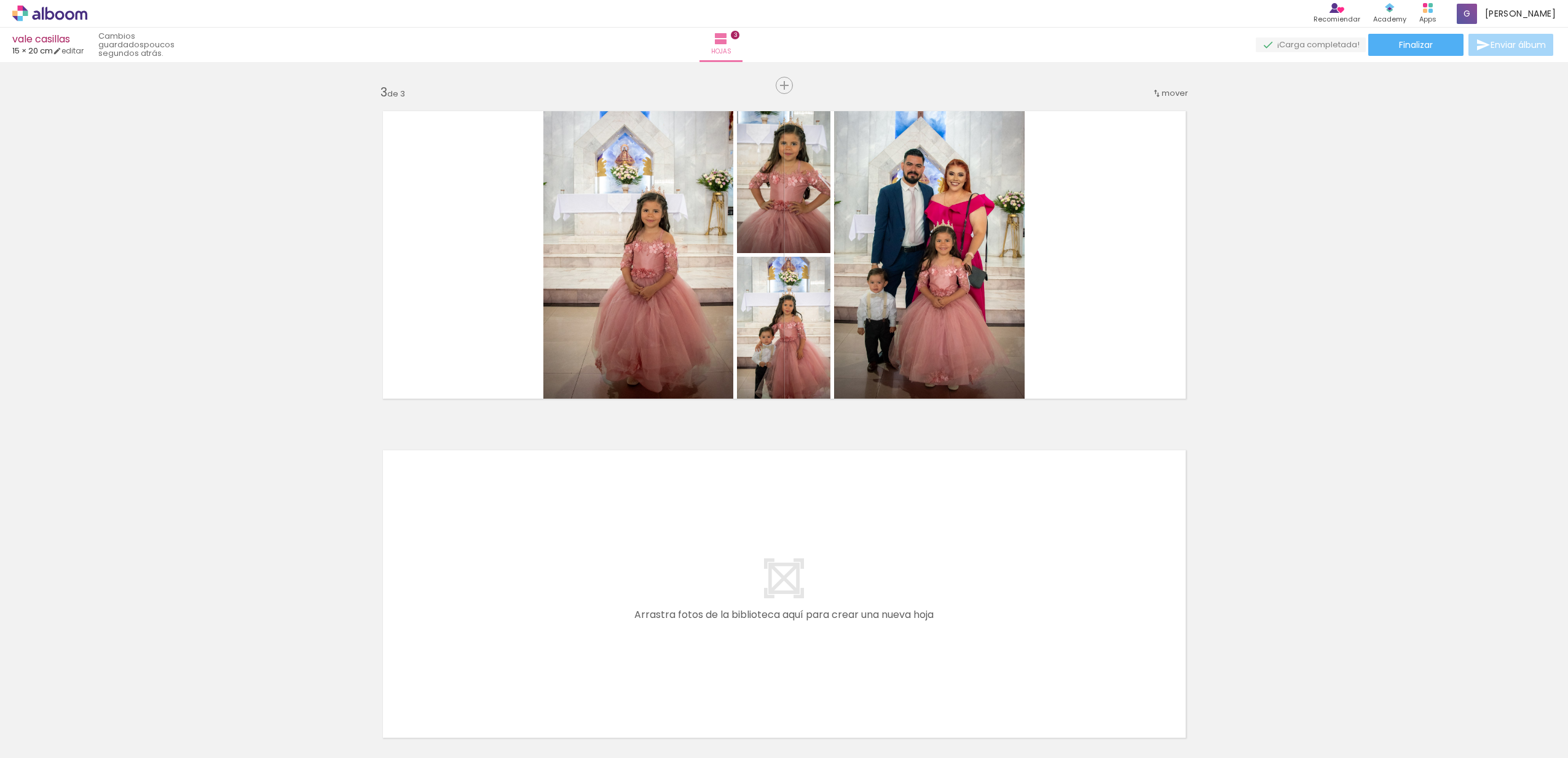
scroll to position [698, 0]
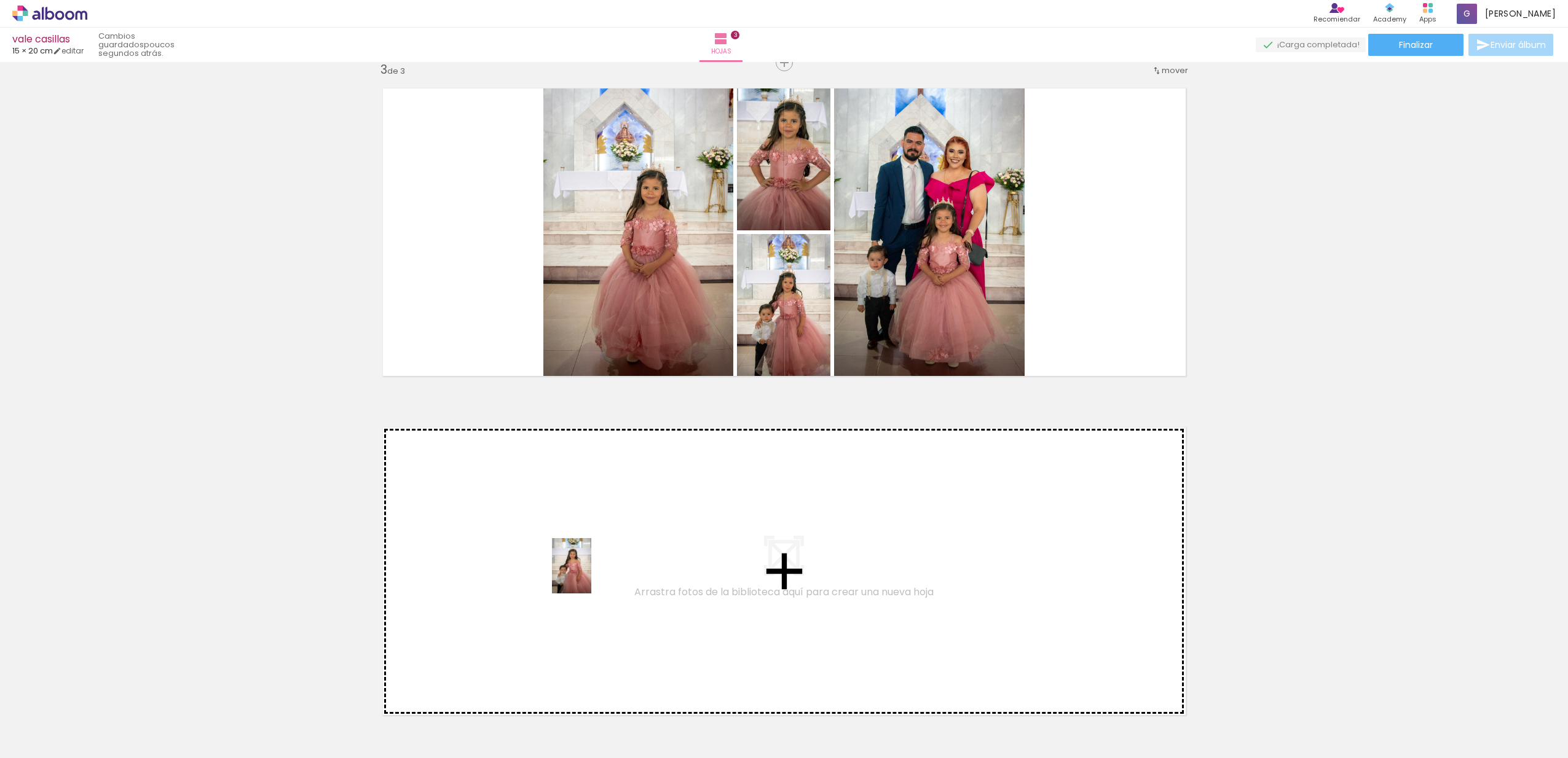
drag, startPoint x: 439, startPoint y: 693, endPoint x: 589, endPoint y: 575, distance: 190.9
click at [589, 575] on quentale-workspace at bounding box center [784, 379] width 1568 height 758
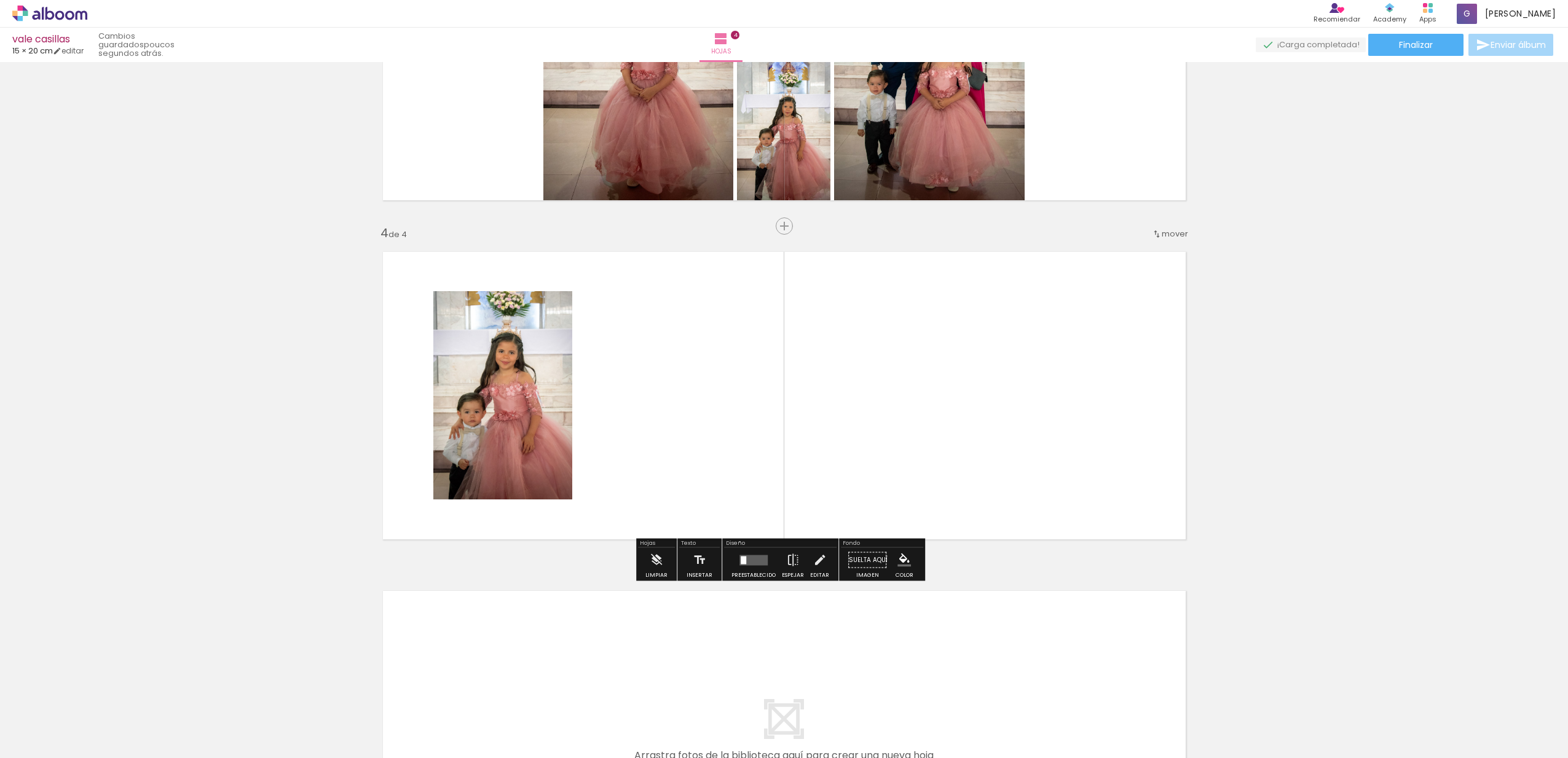
scroll to position [898, 0]
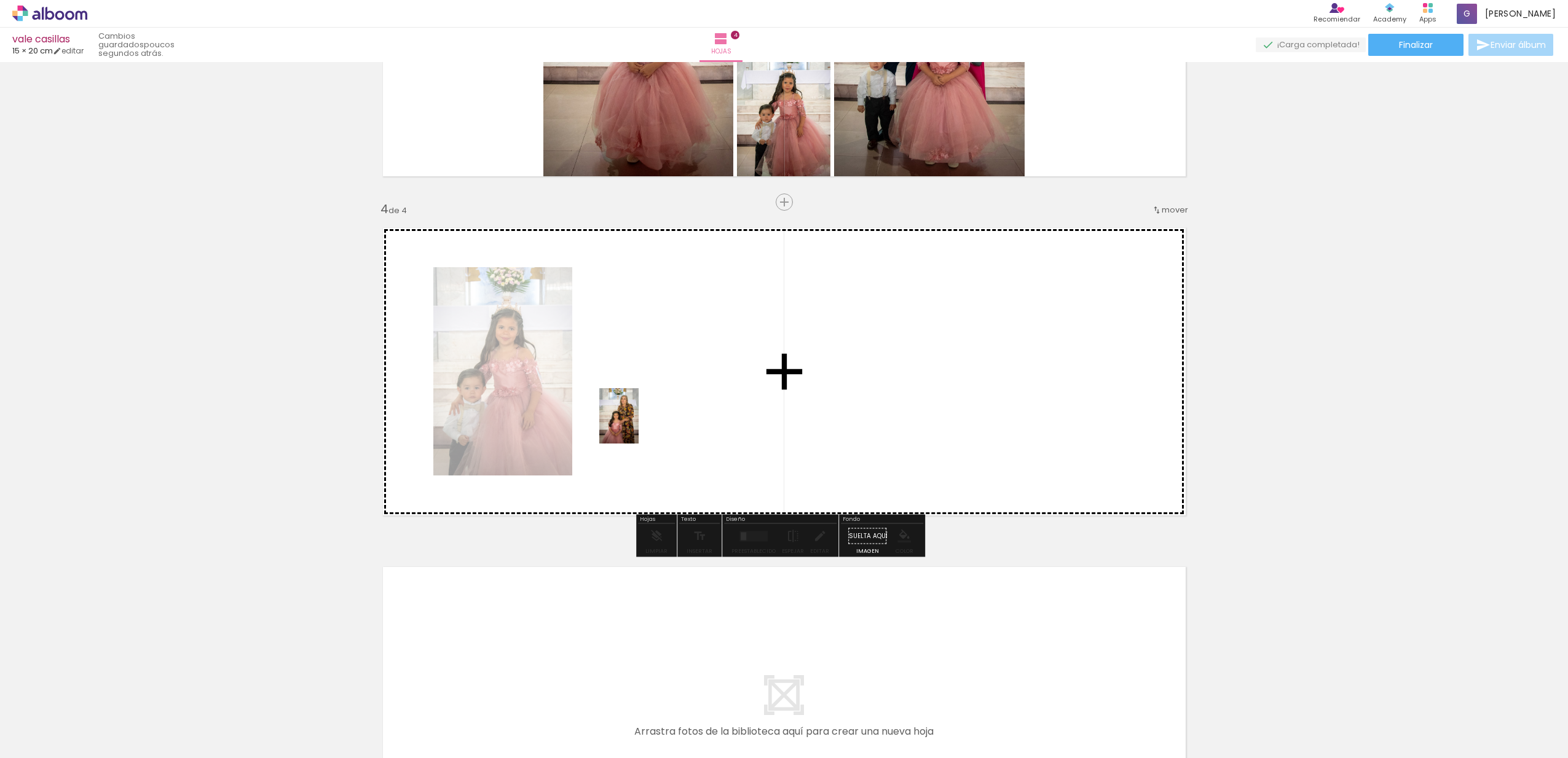
drag, startPoint x: 483, startPoint y: 721, endPoint x: 636, endPoint y: 425, distance: 333.2
click at [636, 425] on quentale-workspace at bounding box center [784, 379] width 1568 height 758
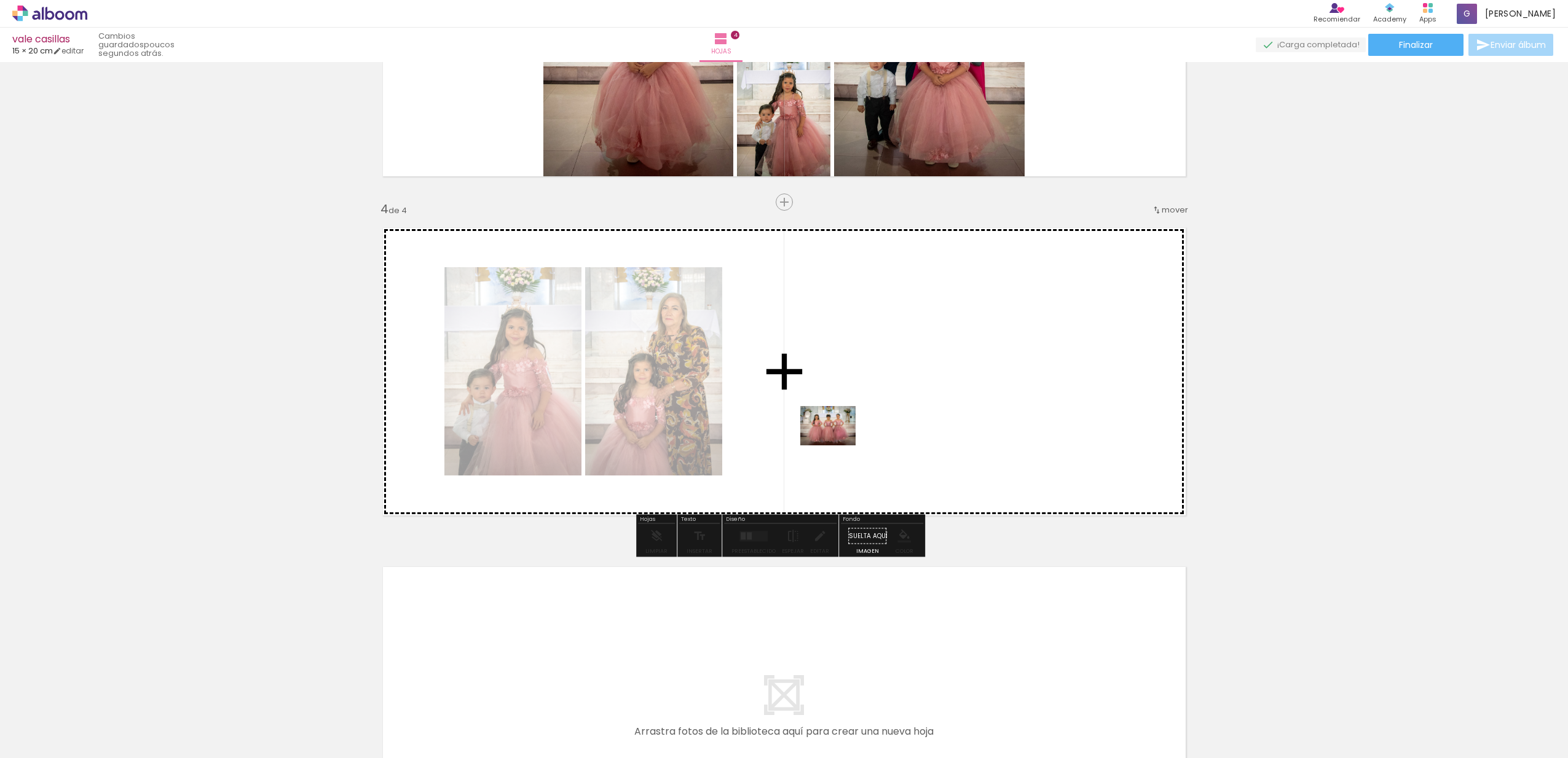
drag, startPoint x: 542, startPoint y: 724, endPoint x: 840, endPoint y: 440, distance: 411.7
click at [840, 440] on quentale-workspace at bounding box center [784, 379] width 1568 height 758
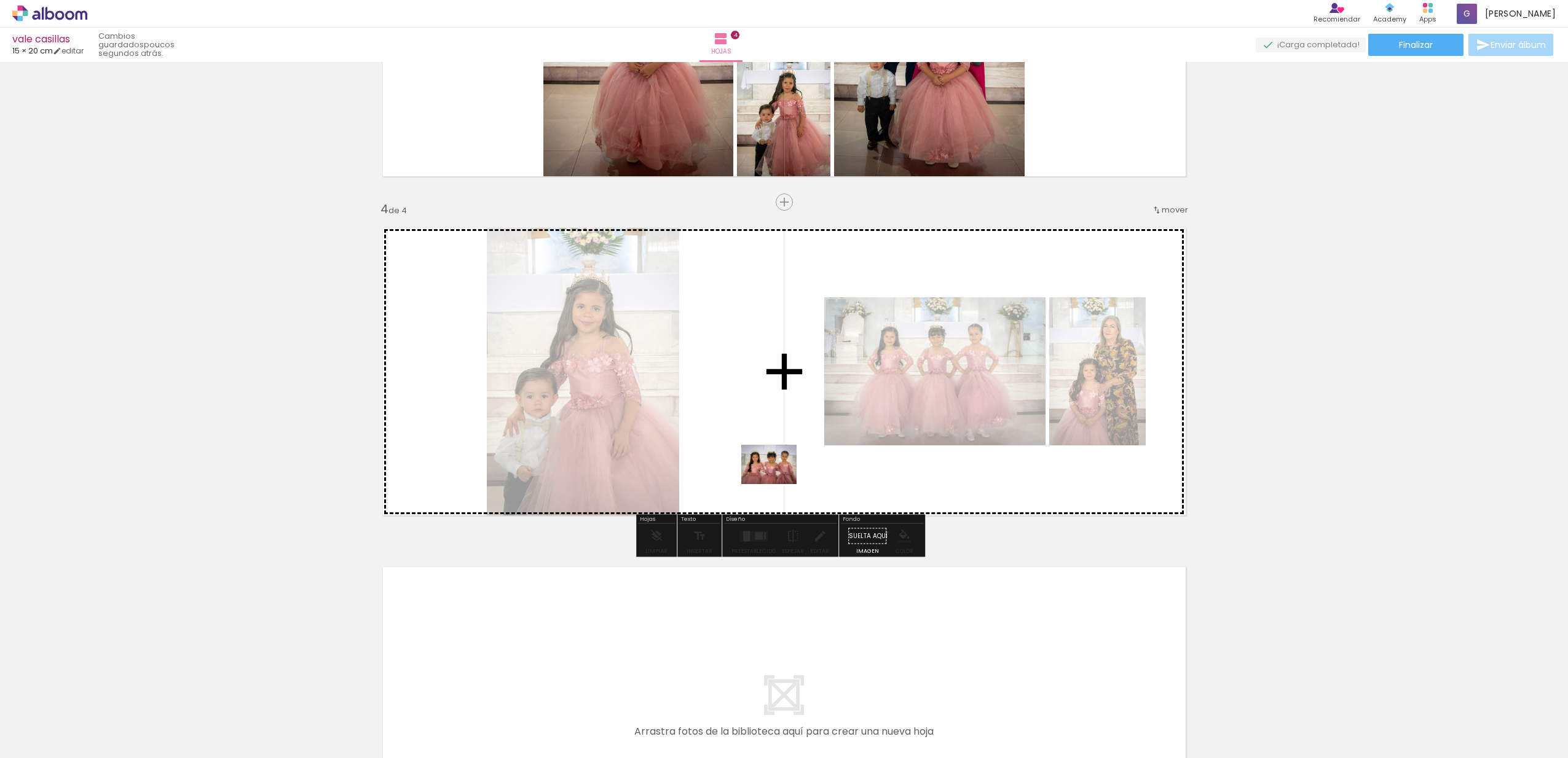
drag, startPoint x: 616, startPoint y: 724, endPoint x: 781, endPoint y: 473, distance: 300.4
click at [781, 473] on quentale-workspace at bounding box center [784, 379] width 1568 height 758
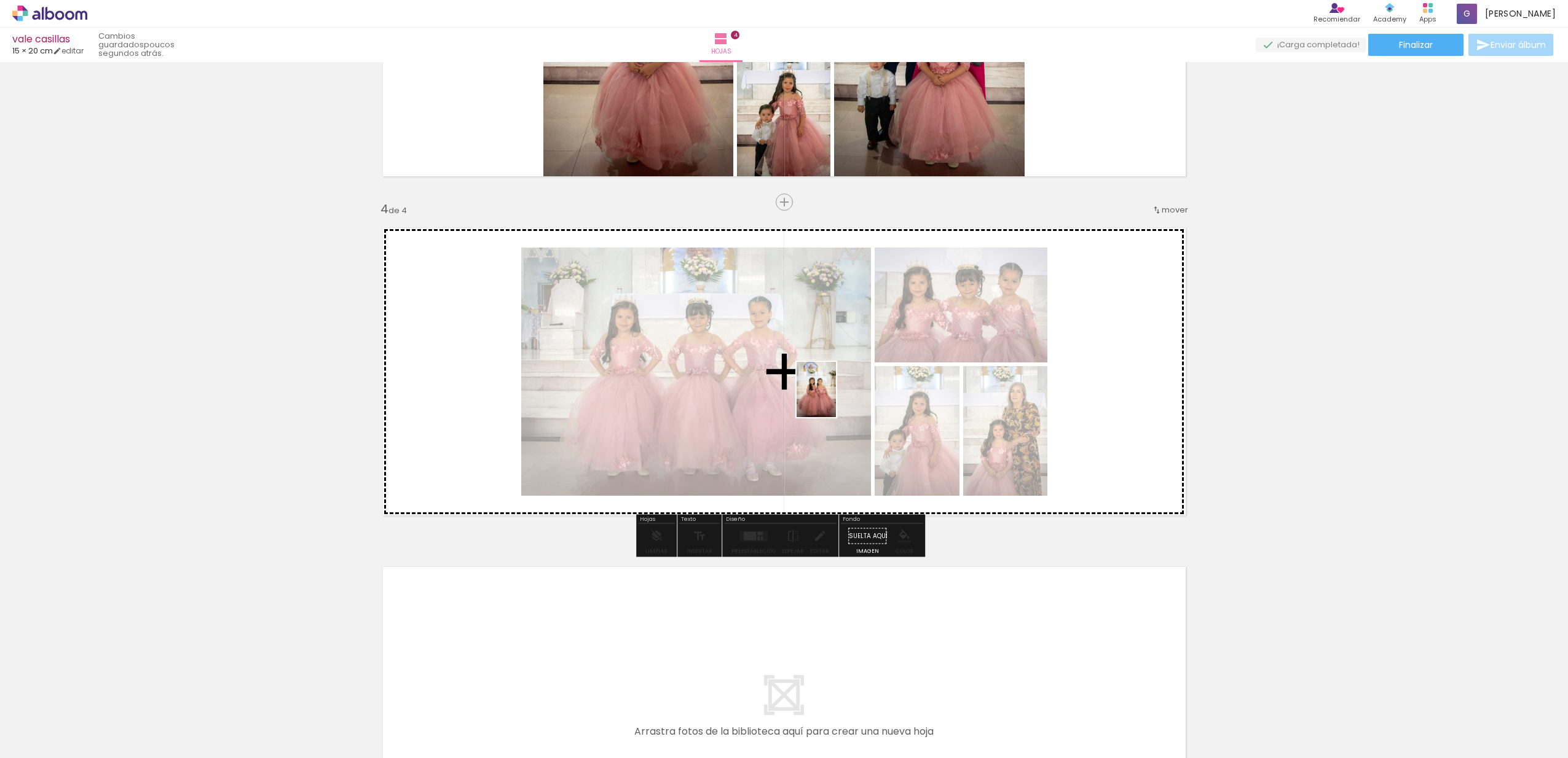
drag, startPoint x: 686, startPoint y: 709, endPoint x: 834, endPoint y: 399, distance: 343.5
click at [834, 399] on quentale-workspace at bounding box center [784, 379] width 1568 height 758
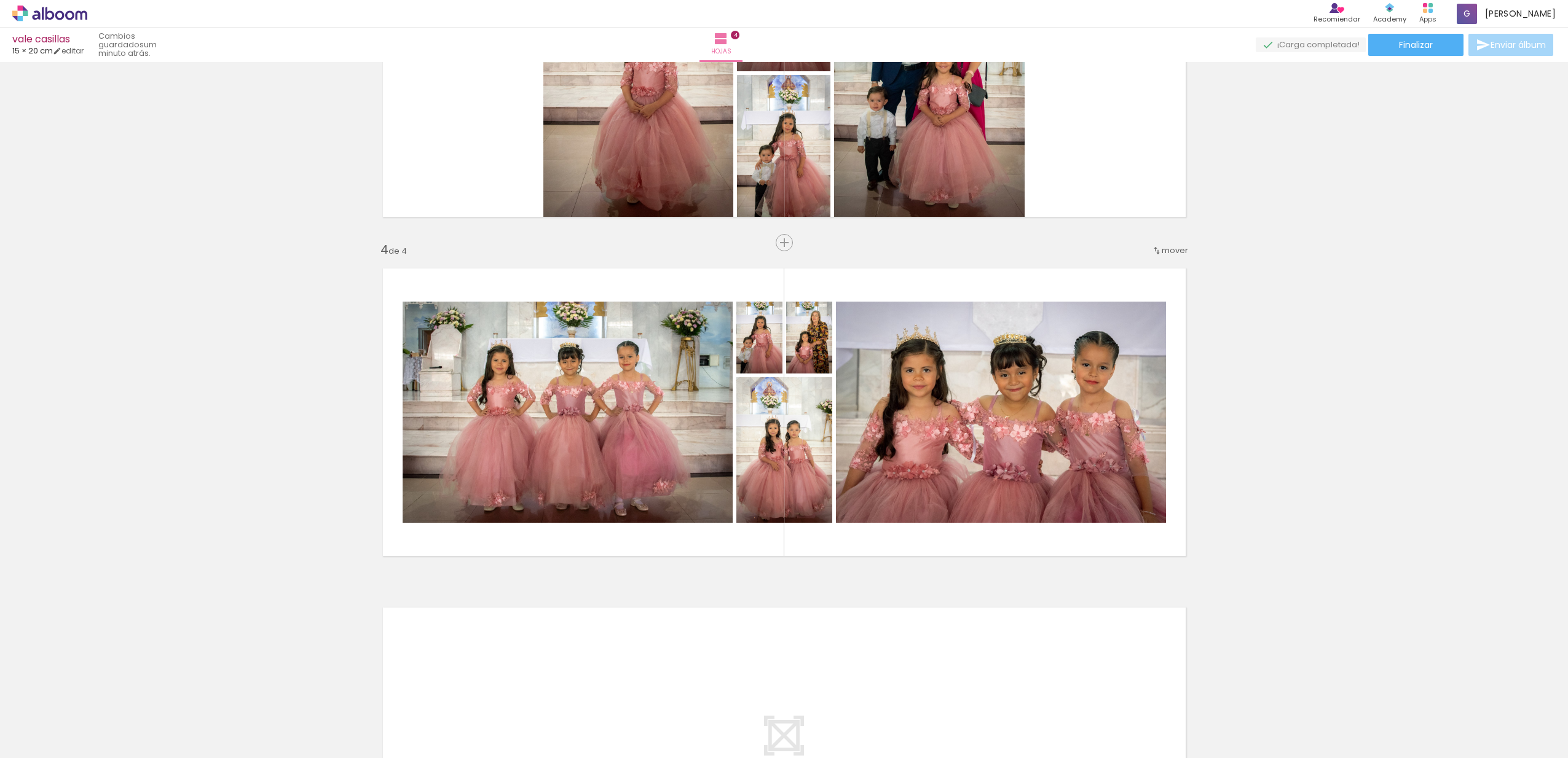
scroll to position [740, 0]
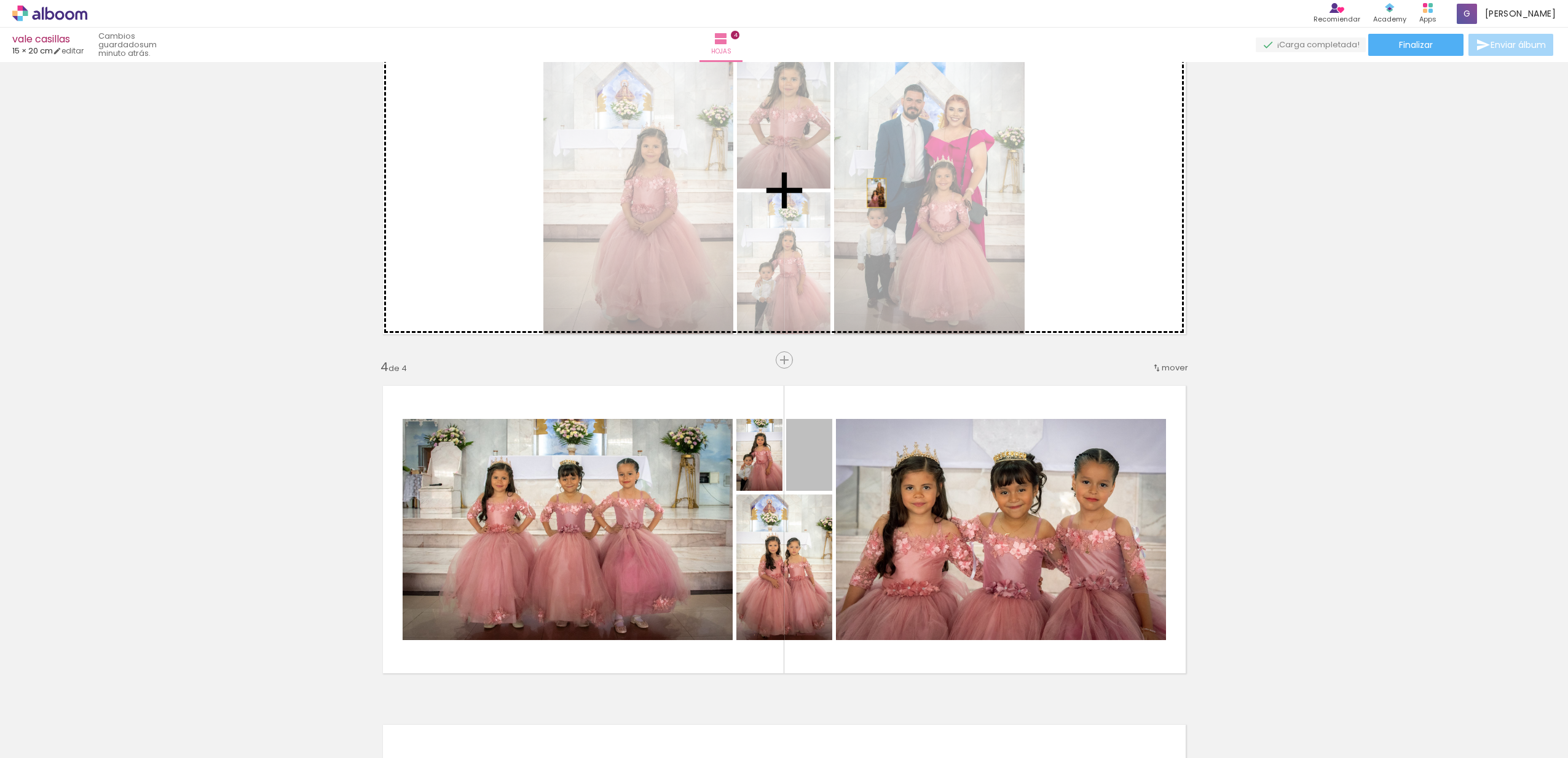
drag, startPoint x: 820, startPoint y: 465, endPoint x: 872, endPoint y: 193, distance: 276.9
click at [872, 193] on div "Insertar hoja 1 de 4 Insertar hoja 2 de 4 Insertar hoja 3 de 4 Insertar hoja 4 …" at bounding box center [784, 174] width 1568 height 1696
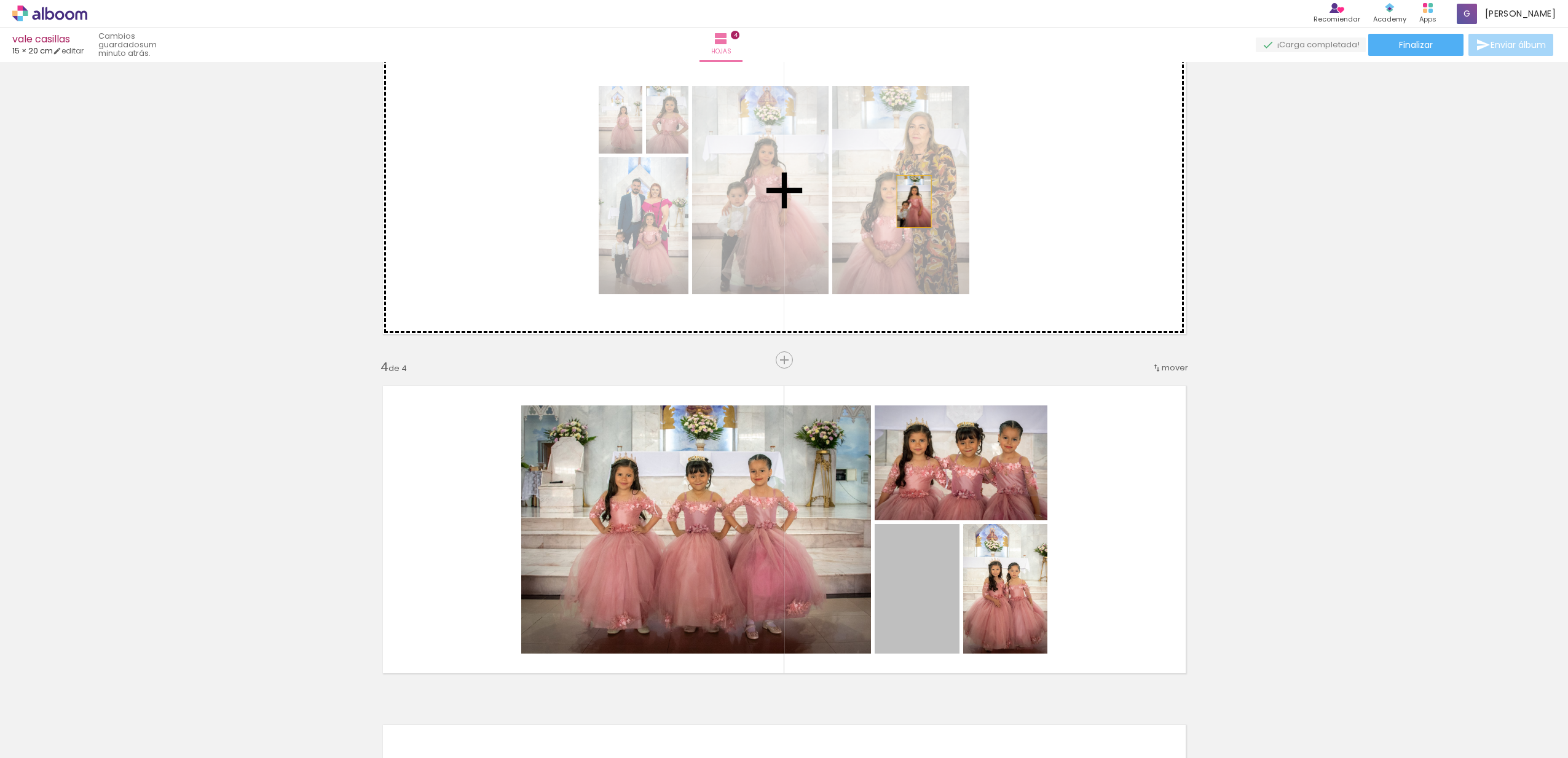
drag, startPoint x: 917, startPoint y: 604, endPoint x: 909, endPoint y: 202, distance: 402.1
click at [909, 202] on div "Insertar hoja 1 de 4 Insertar hoja 2 de 4 Insertar hoja 3 de 4 Insertar hoja 4 …" at bounding box center [784, 174] width 1568 height 1696
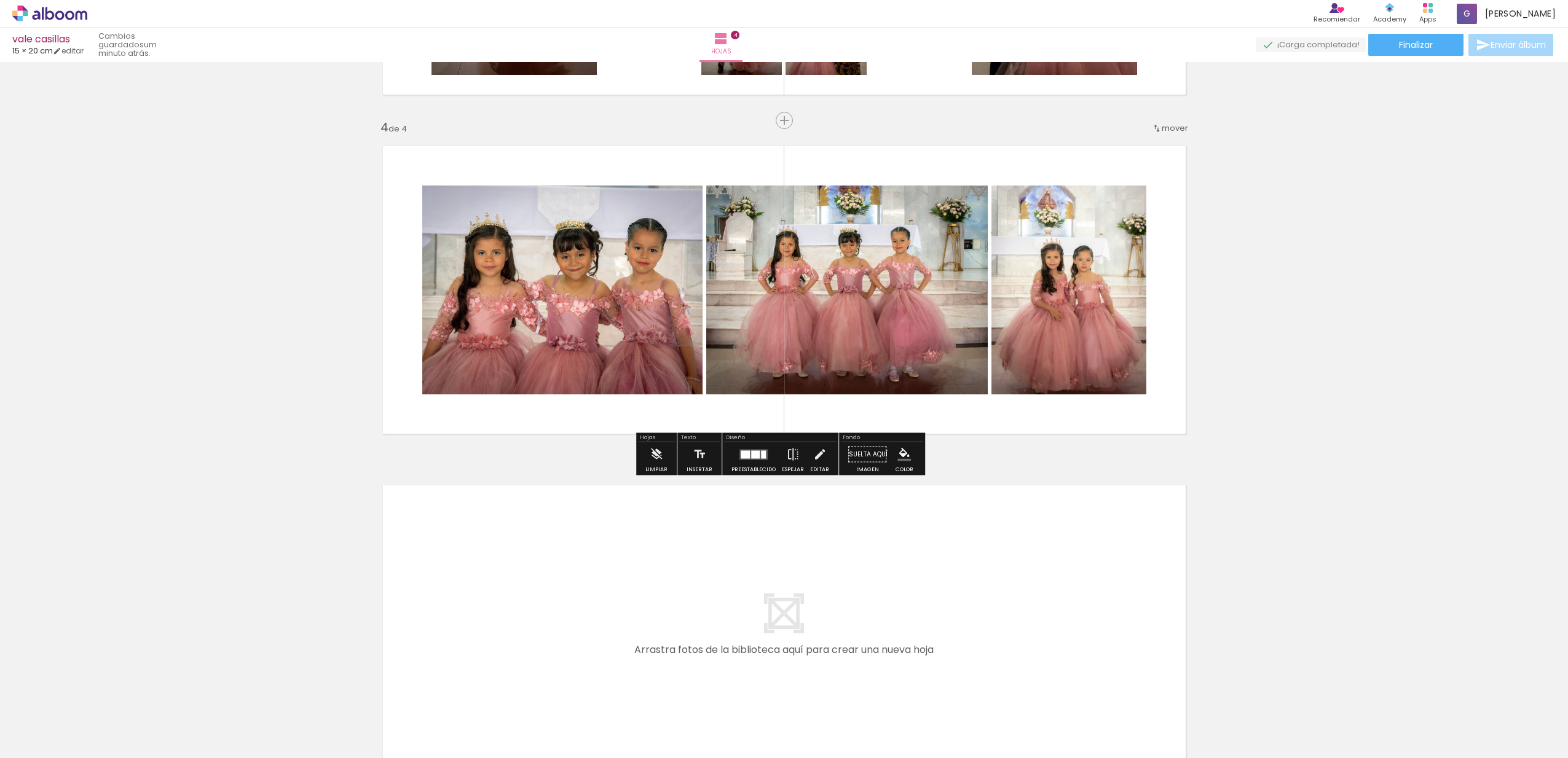
scroll to position [1124, 0]
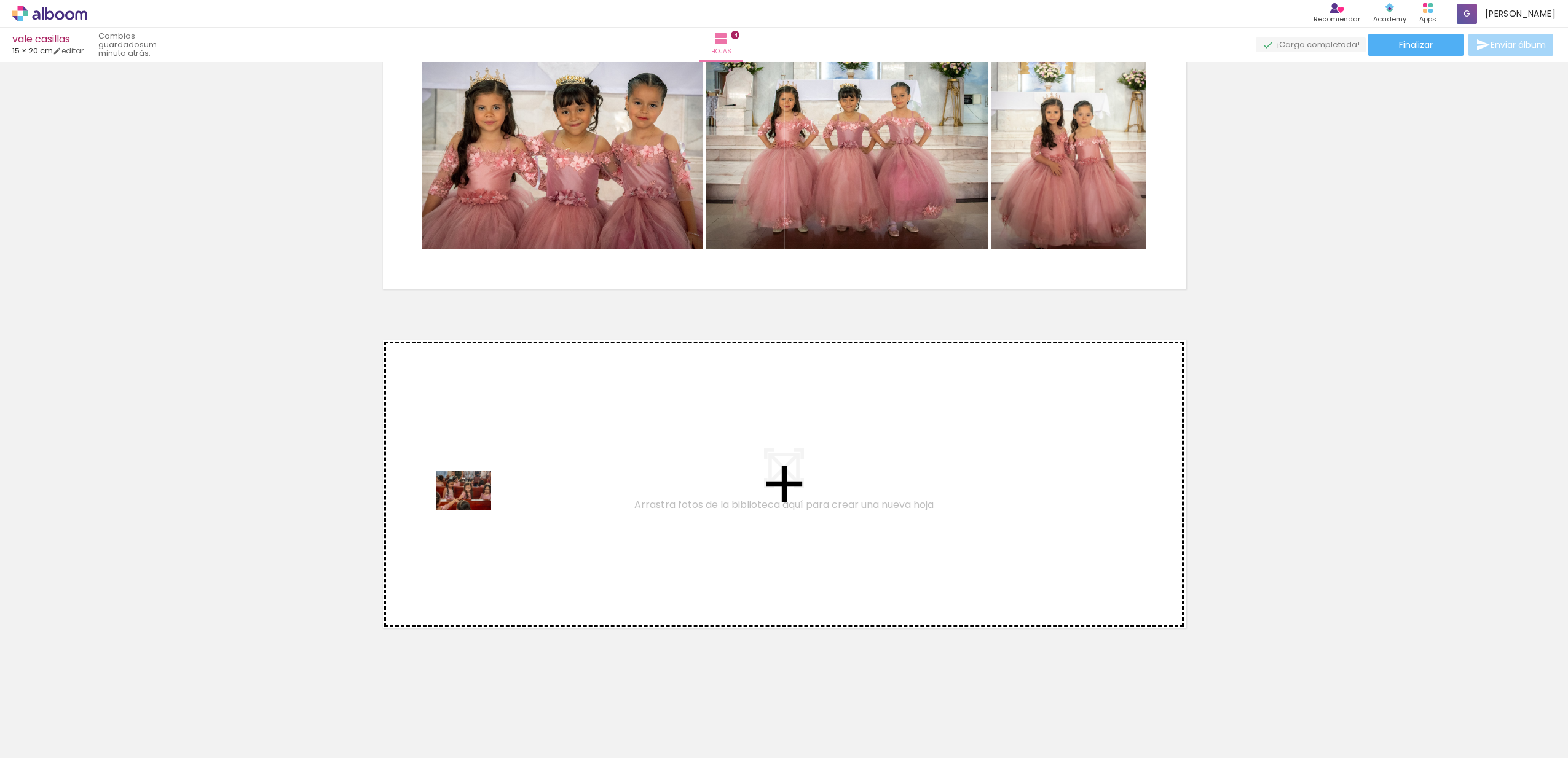
drag, startPoint x: 508, startPoint y: 724, endPoint x: 473, endPoint y: 507, distance: 219.8
click at [473, 507] on quentale-workspace at bounding box center [784, 379] width 1568 height 758
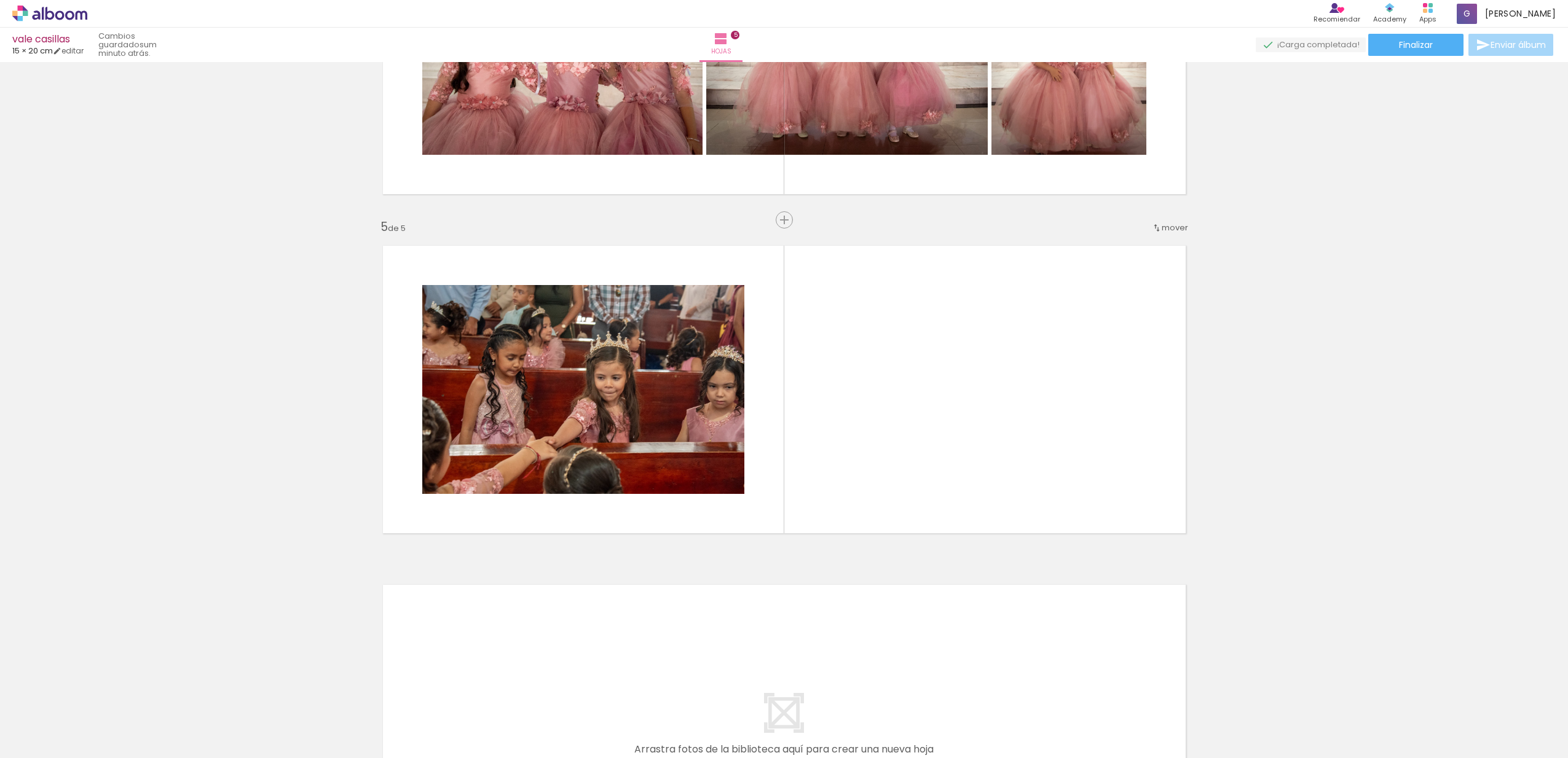
scroll to position [1237, 0]
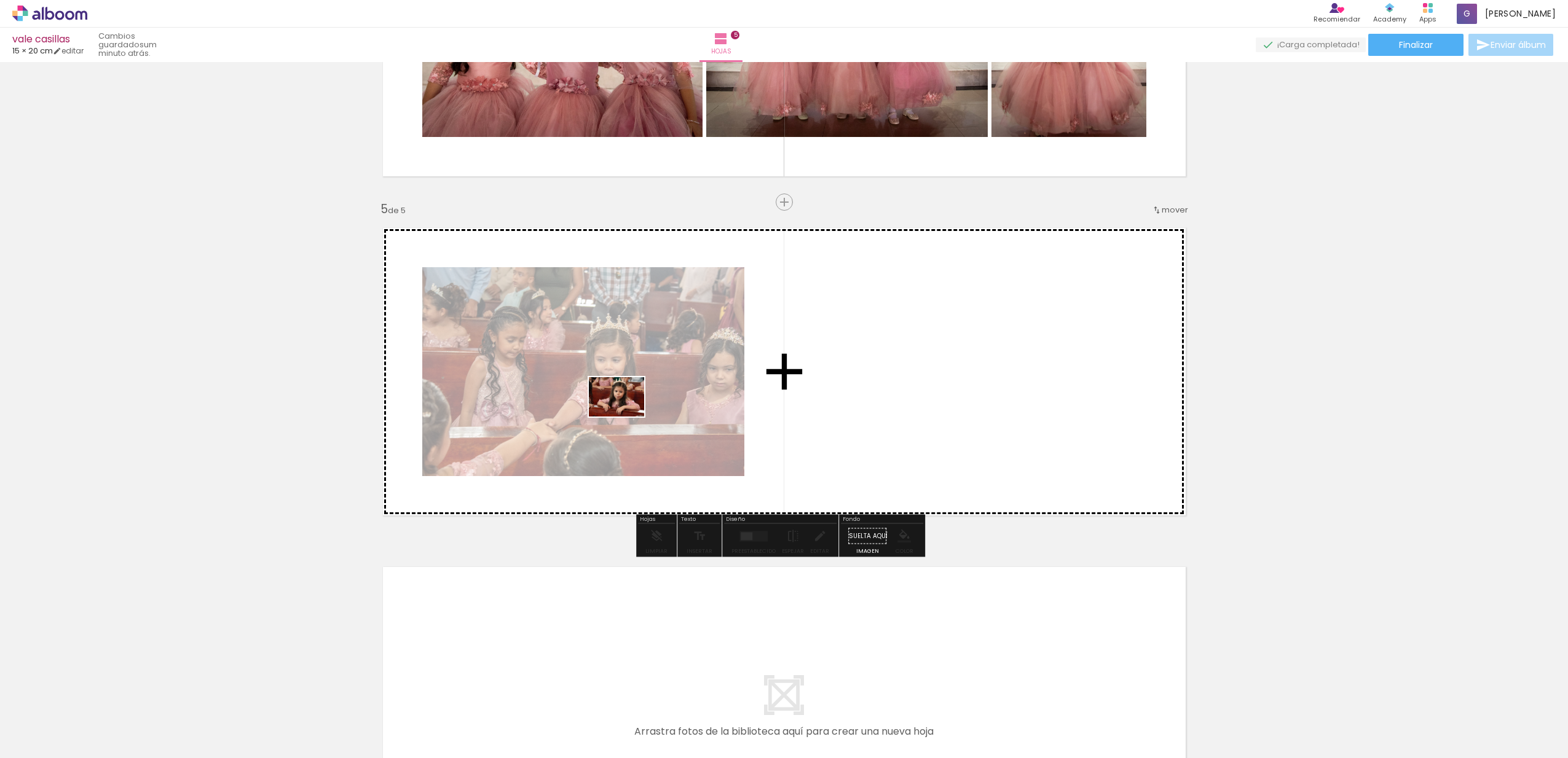
drag, startPoint x: 588, startPoint y: 731, endPoint x: 626, endPoint y: 414, distance: 319.3
click at [626, 414] on quentale-workspace at bounding box center [784, 379] width 1568 height 758
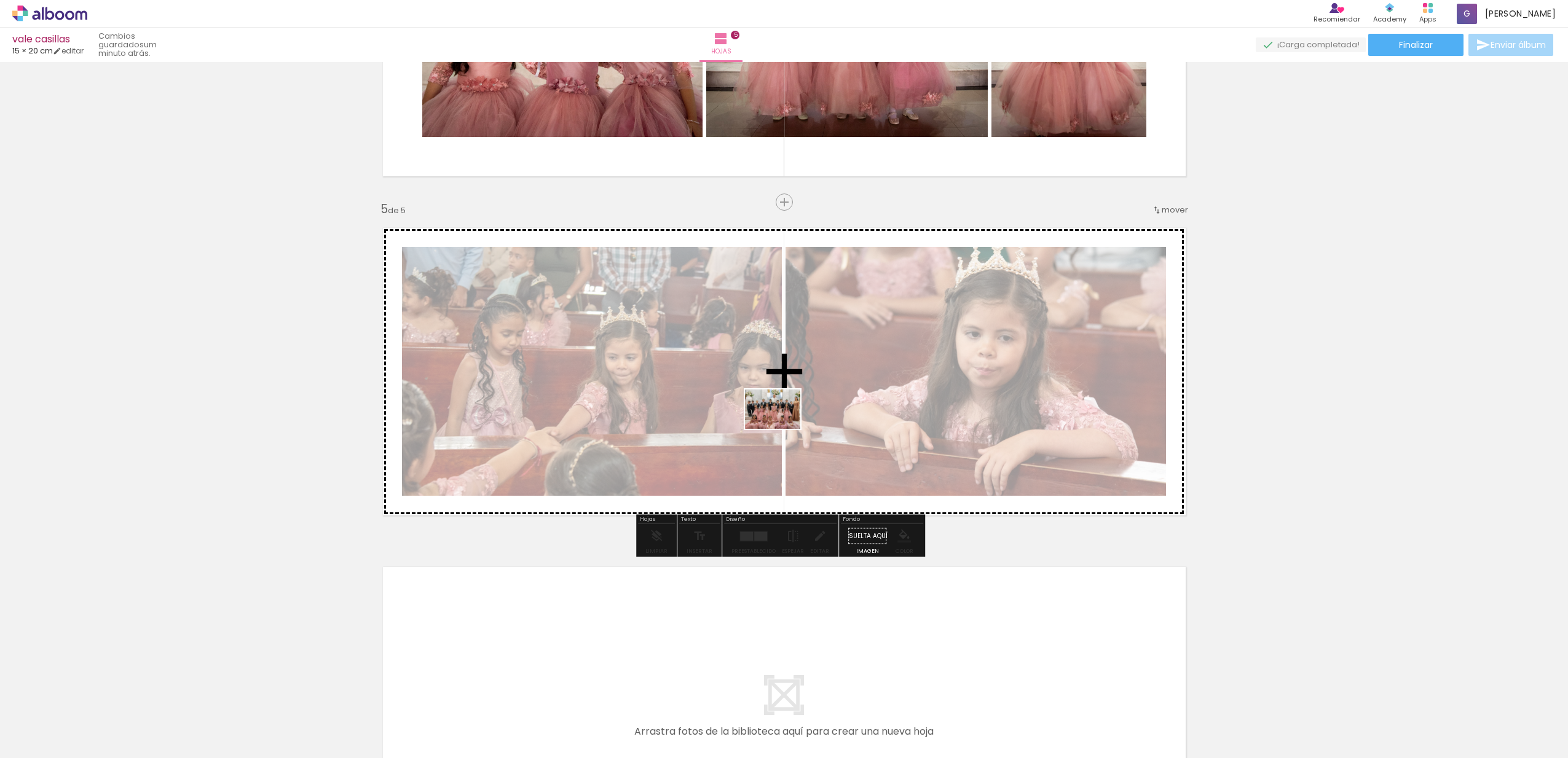
drag, startPoint x: 637, startPoint y: 726, endPoint x: 786, endPoint y: 415, distance: 344.9
click at [786, 415] on quentale-workspace at bounding box center [784, 379] width 1568 height 758
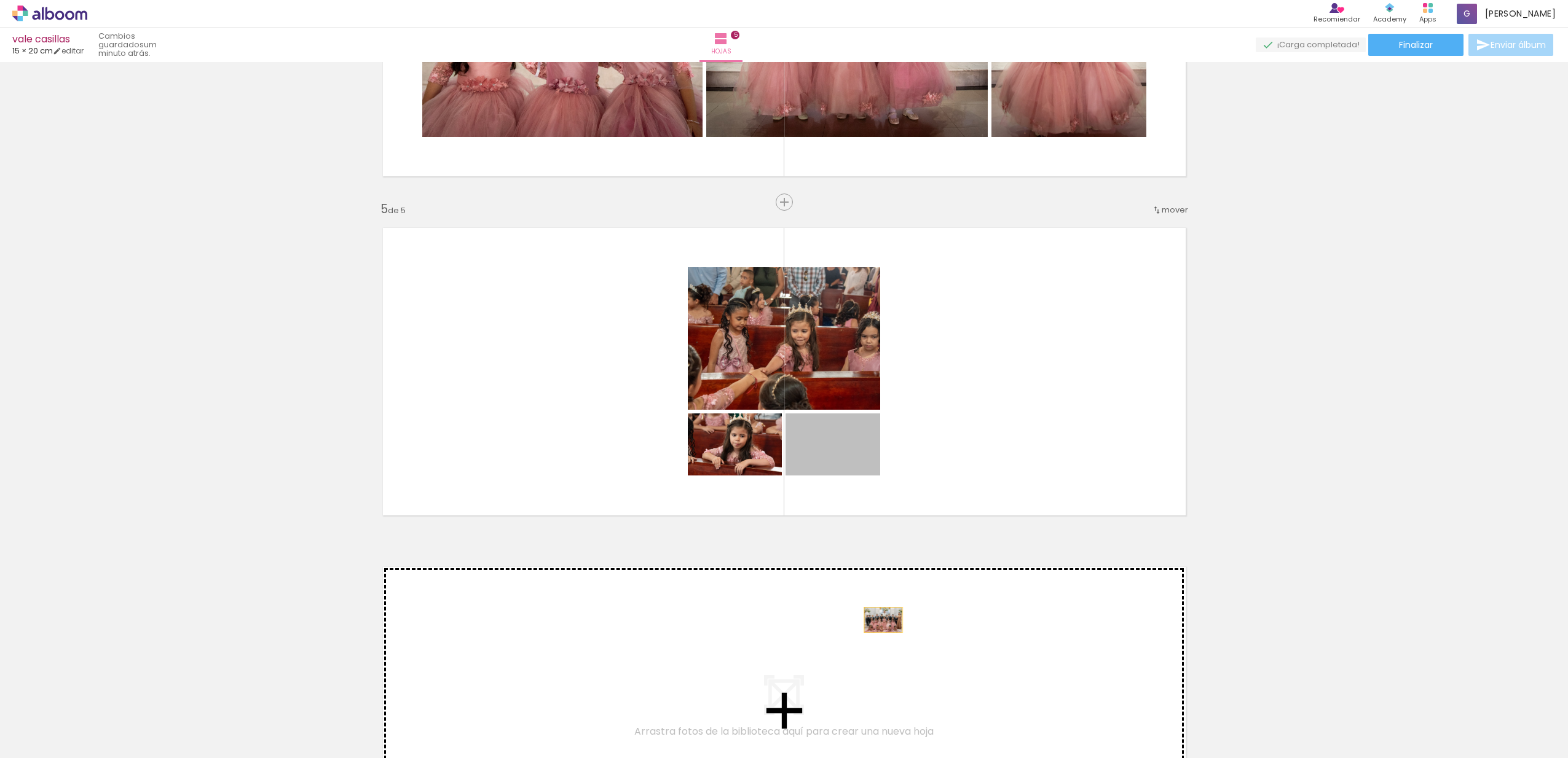
drag, startPoint x: 852, startPoint y: 459, endPoint x: 879, endPoint y: 620, distance: 163.2
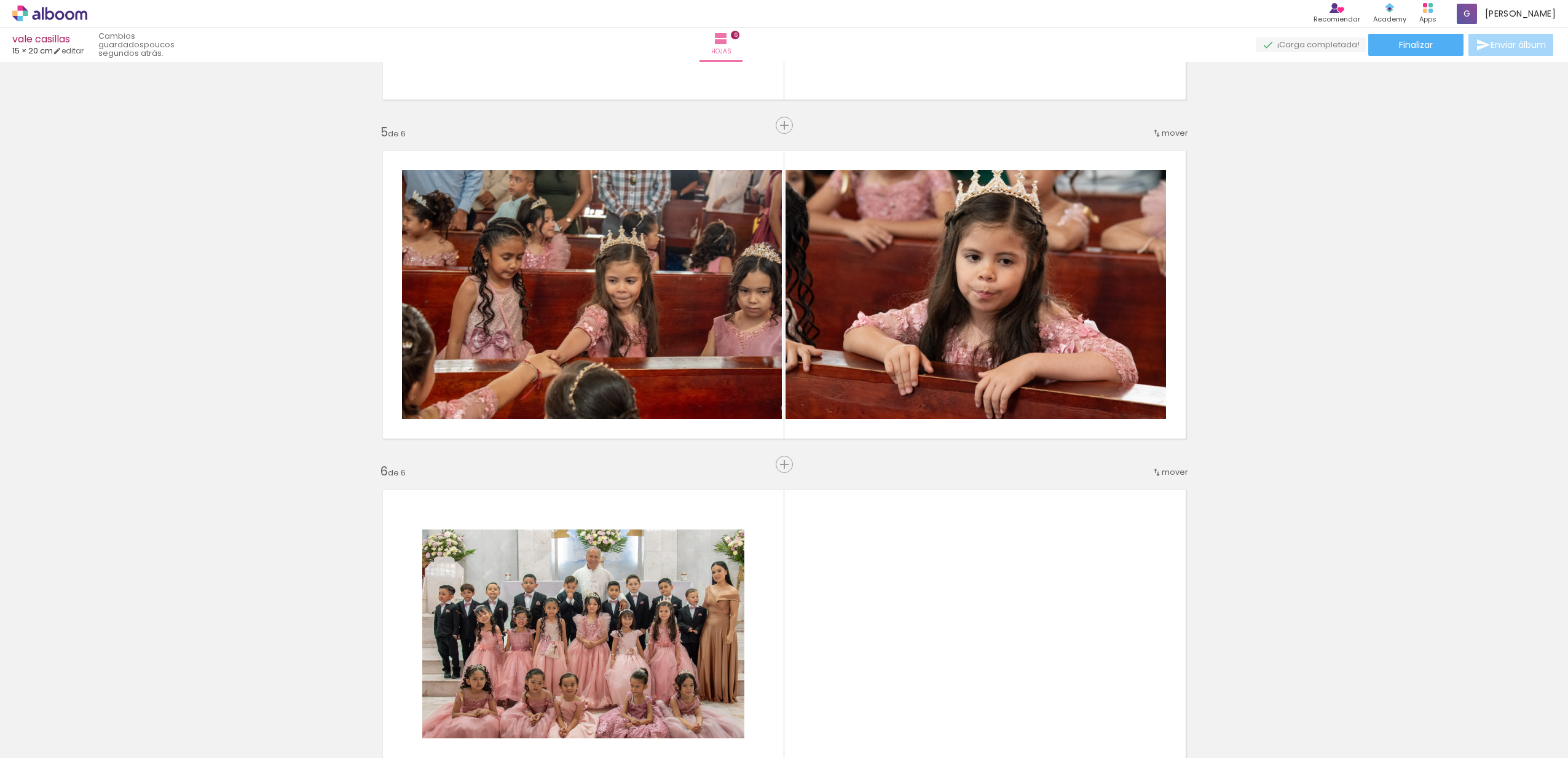
scroll to position [1245, 0]
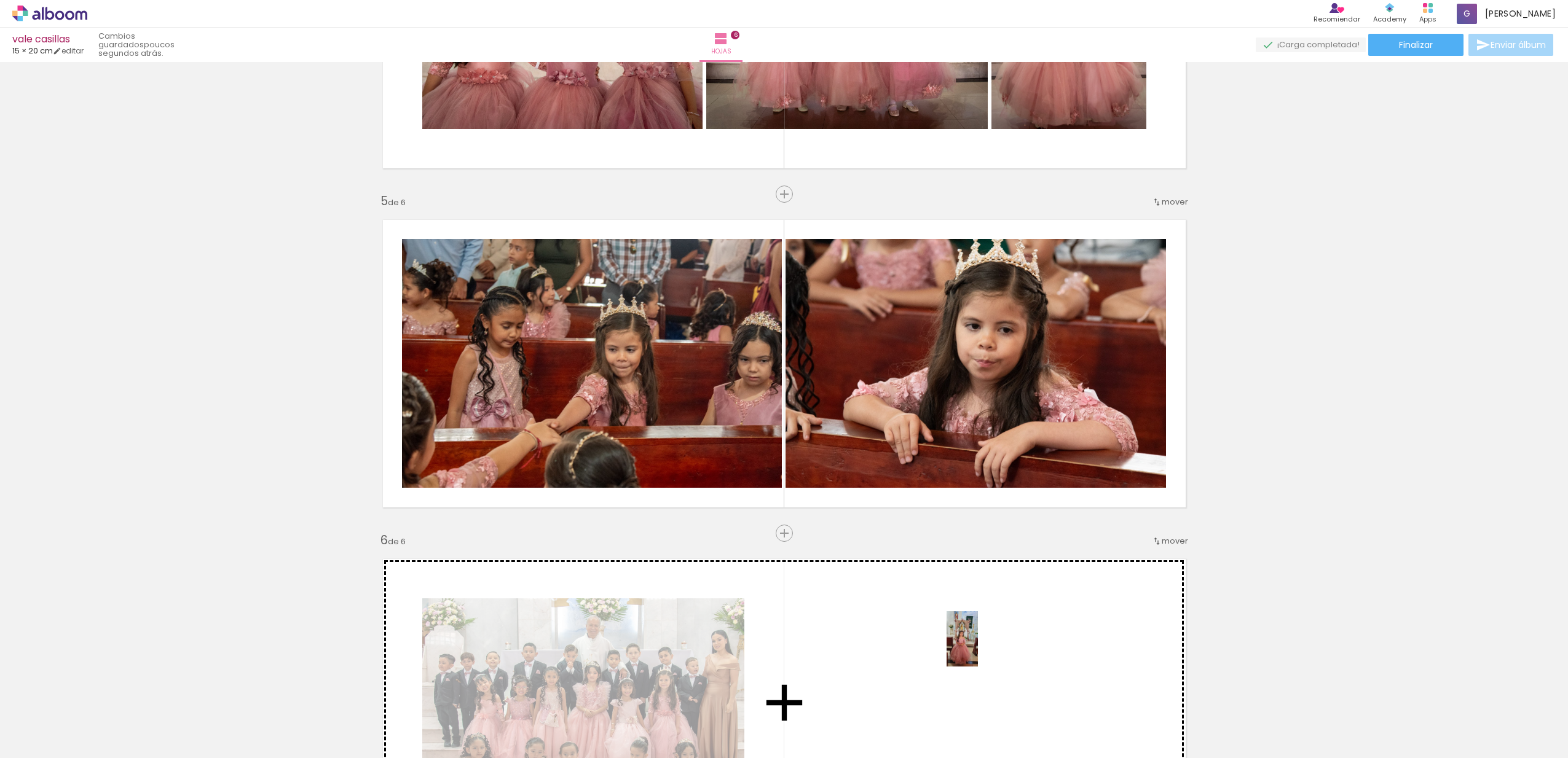
drag, startPoint x: 425, startPoint y: 715, endPoint x: 984, endPoint y: 648, distance: 563.0
click at [984, 648] on quentale-workspace at bounding box center [784, 379] width 1568 height 758
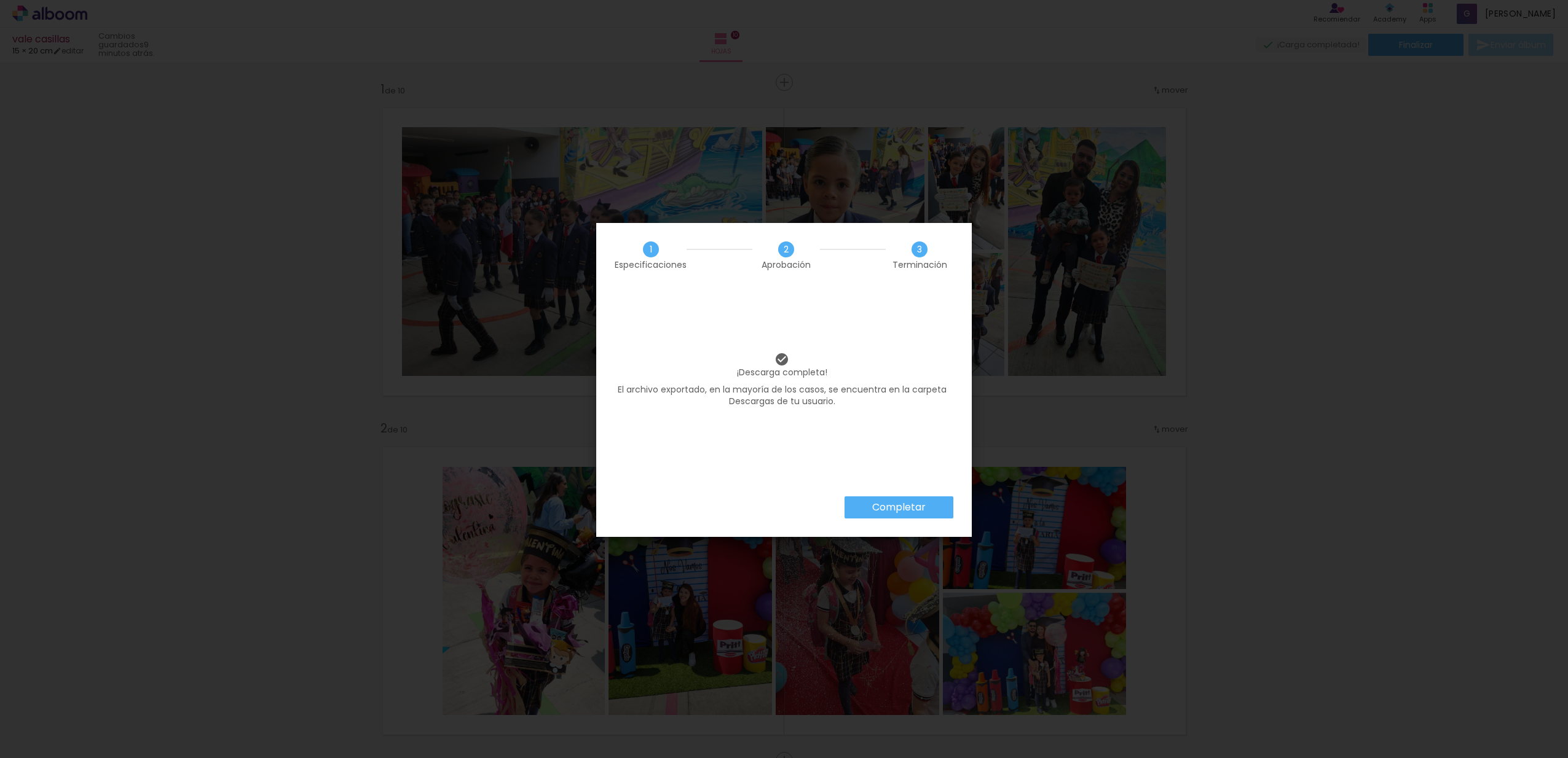
scroll to position [0, 1553]
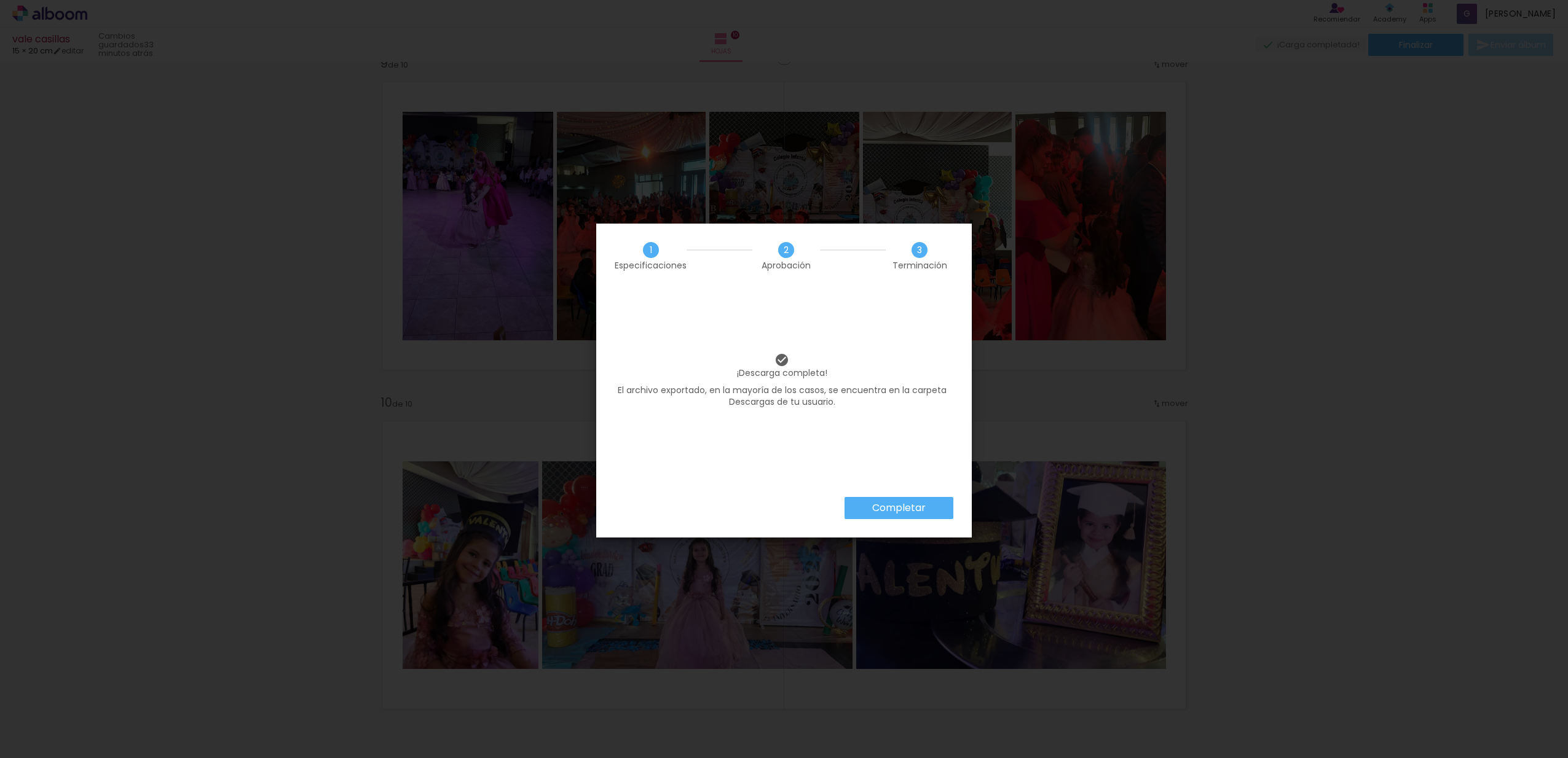
click at [920, 502] on paper-button "Completar" at bounding box center [899, 508] width 109 height 22
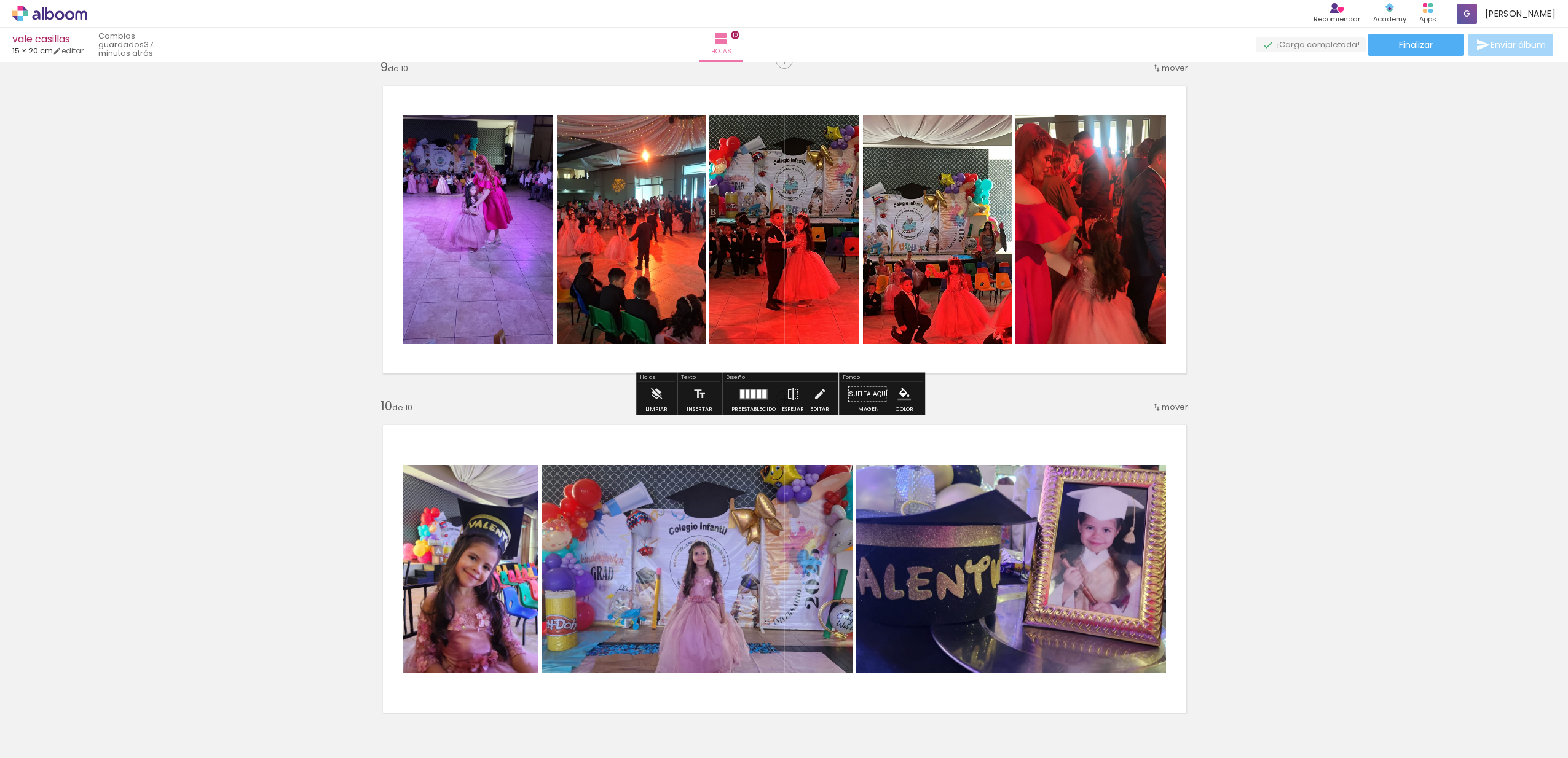
scroll to position [3160, 0]
